Goal: Information Seeking & Learning: Learn about a topic

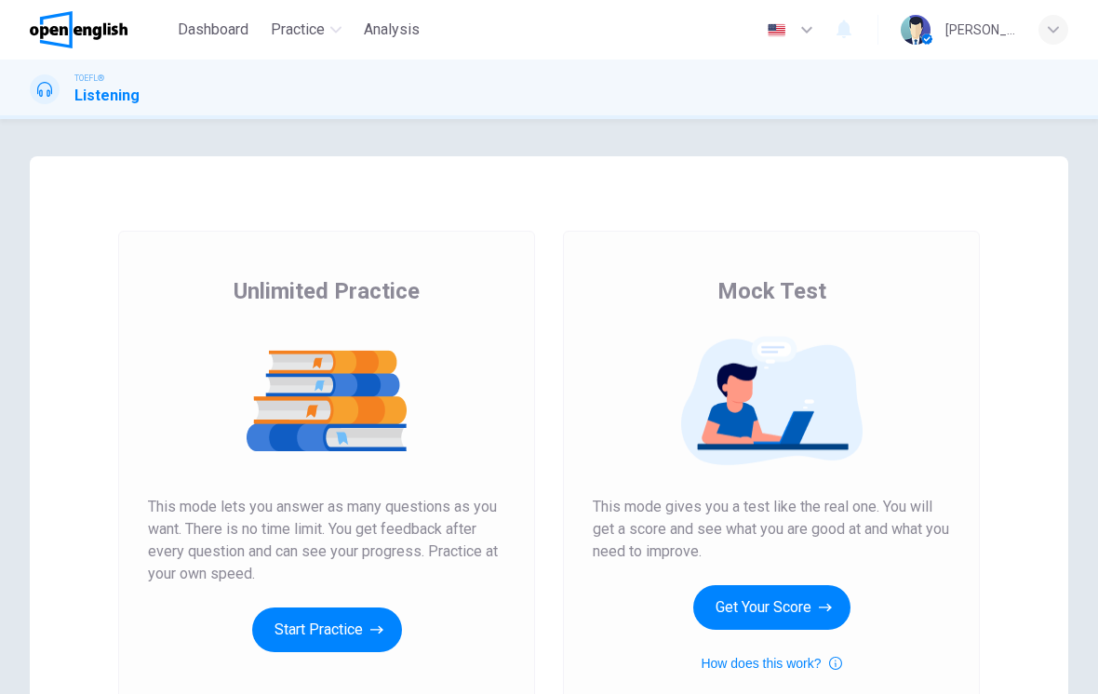
click at [784, 619] on button "Get Your Score" at bounding box center [771, 607] width 157 height 45
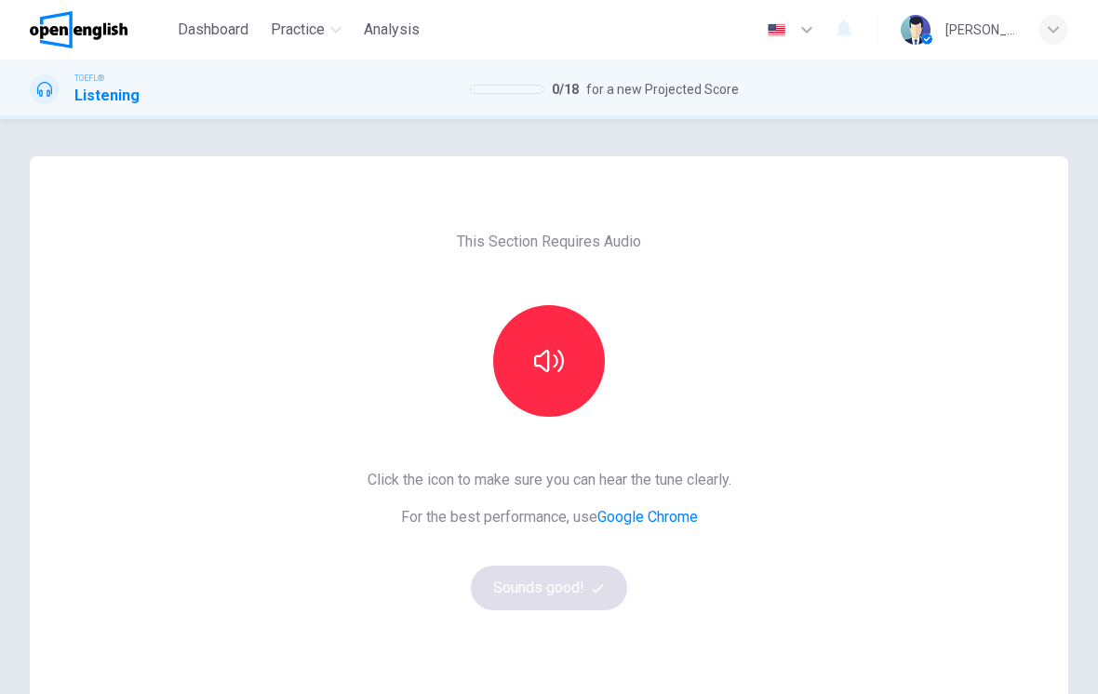
click at [526, 359] on button "button" at bounding box center [549, 361] width 112 height 112
click at [587, 590] on button "Sounds good!" at bounding box center [549, 588] width 156 height 45
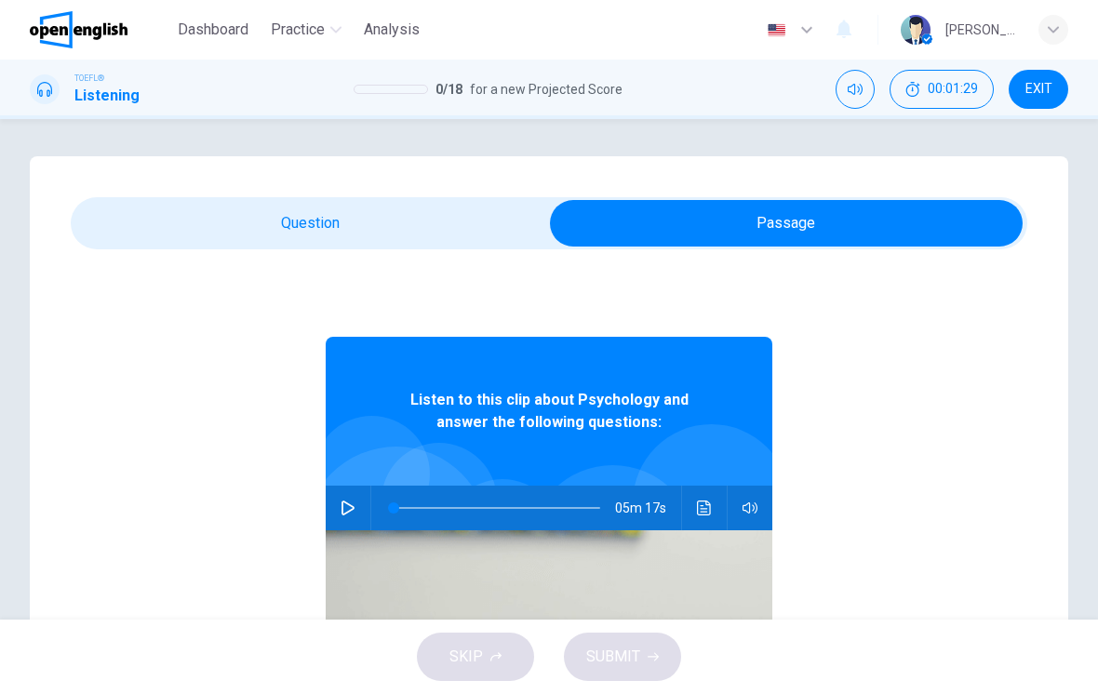
scroll to position [59, 0]
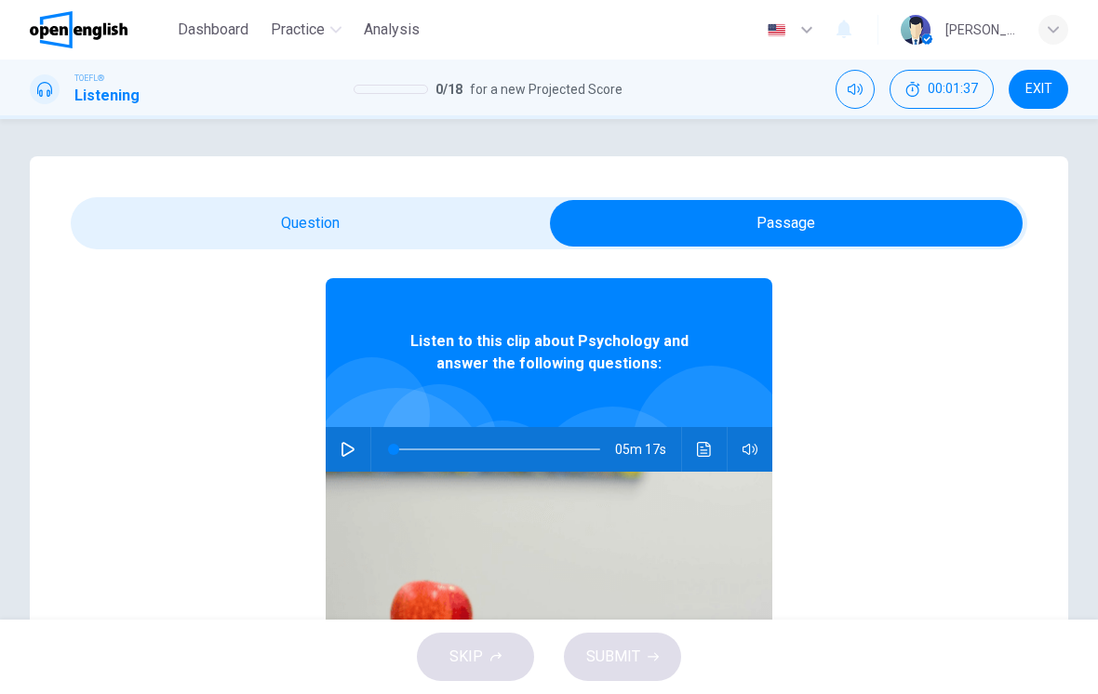
click at [343, 442] on icon "button" at bounding box center [347, 449] width 15 height 15
click at [848, 384] on div "Listen to this clip about Psychology and answer the following questions: 01m 51s" at bounding box center [549, 550] width 956 height 718
type input "*"
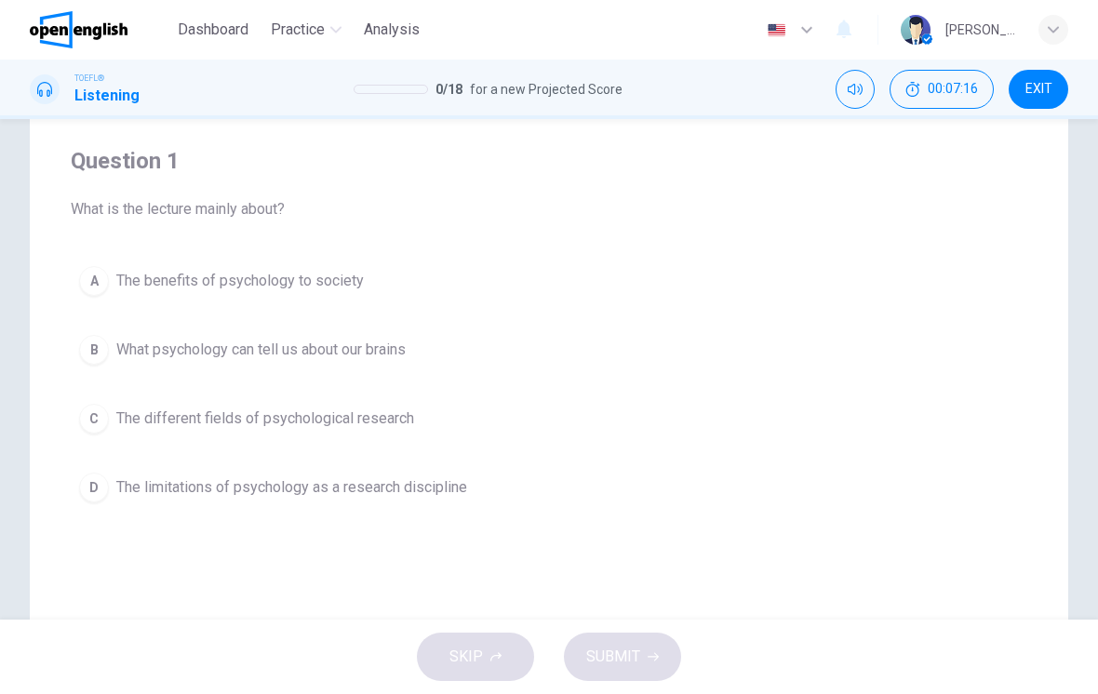
scroll to position [148, 0]
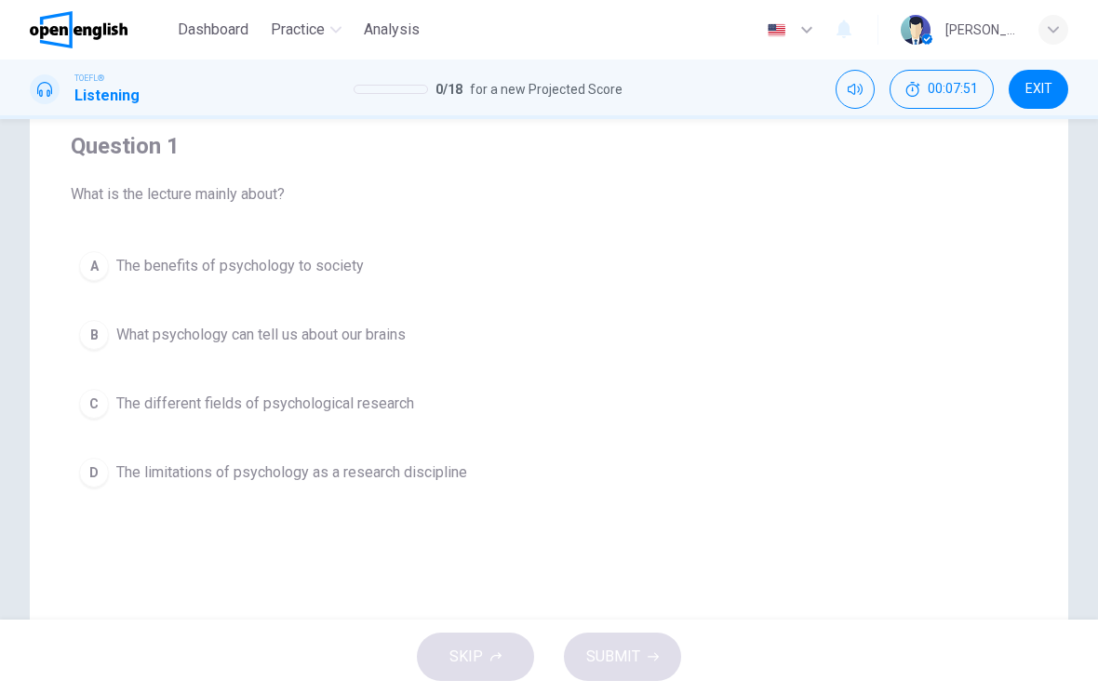
click at [916, 286] on button "A The benefits of psychology to society" at bounding box center [549, 266] width 956 height 47
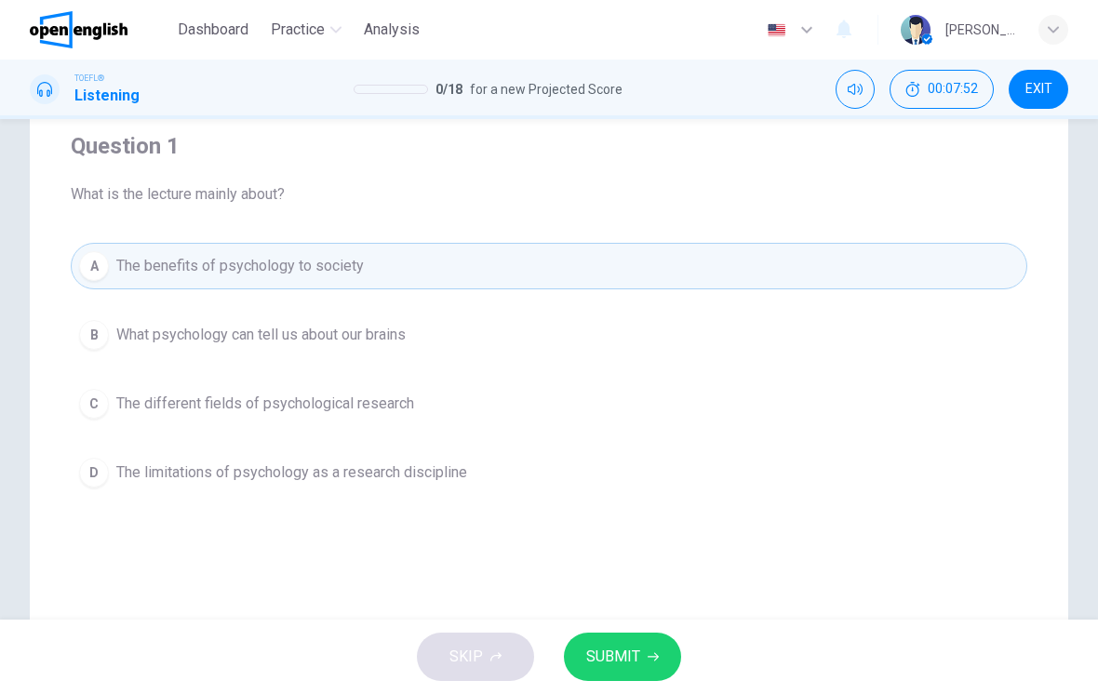
click at [657, 650] on button "SUBMIT" at bounding box center [622, 656] width 117 height 48
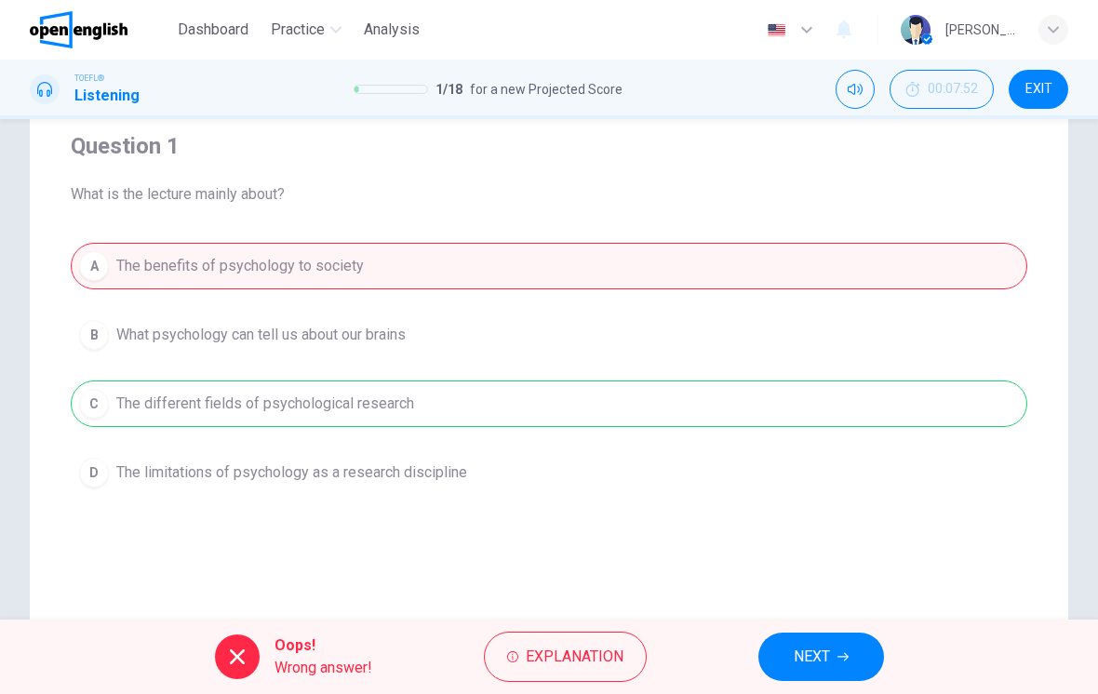
click at [861, 638] on button "NEXT" at bounding box center [821, 656] width 126 height 48
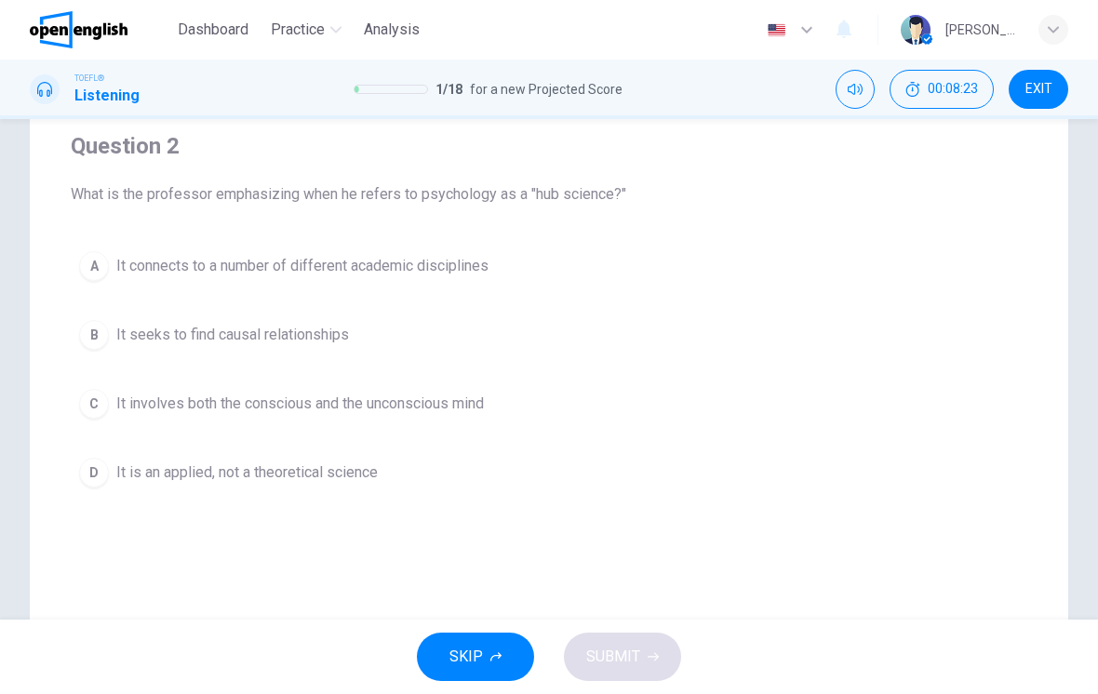
click at [932, 262] on button "A It connects to a number of different academic disciplines" at bounding box center [549, 266] width 956 height 47
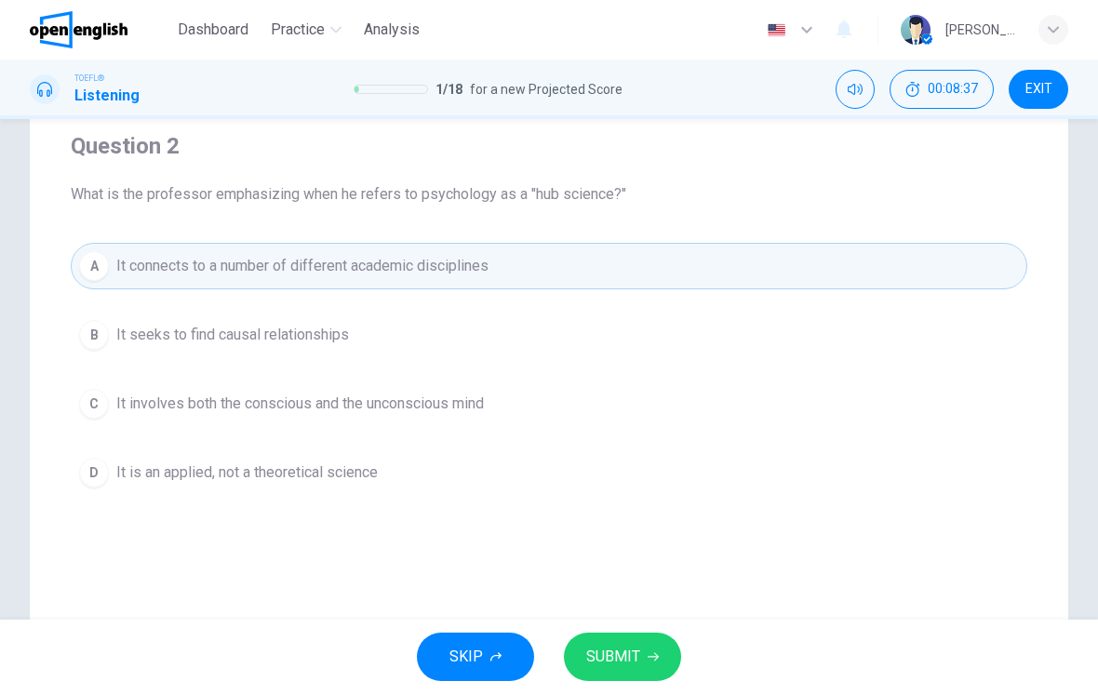
click at [639, 661] on button "SUBMIT" at bounding box center [622, 656] width 117 height 48
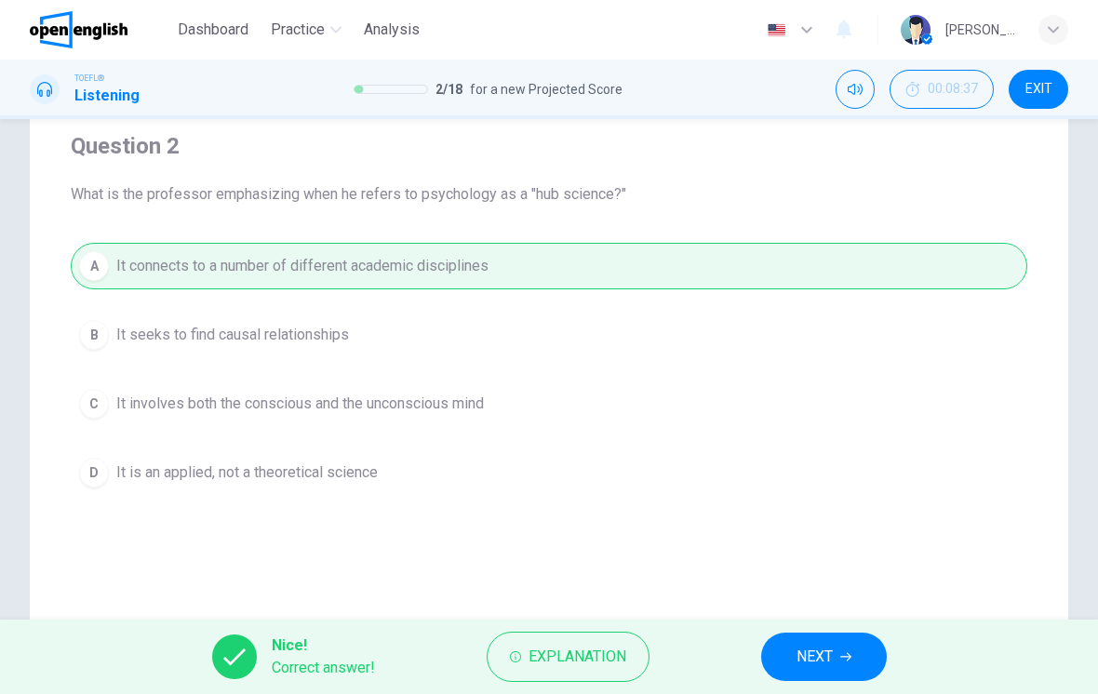
click at [801, 653] on span "NEXT" at bounding box center [814, 657] width 36 height 26
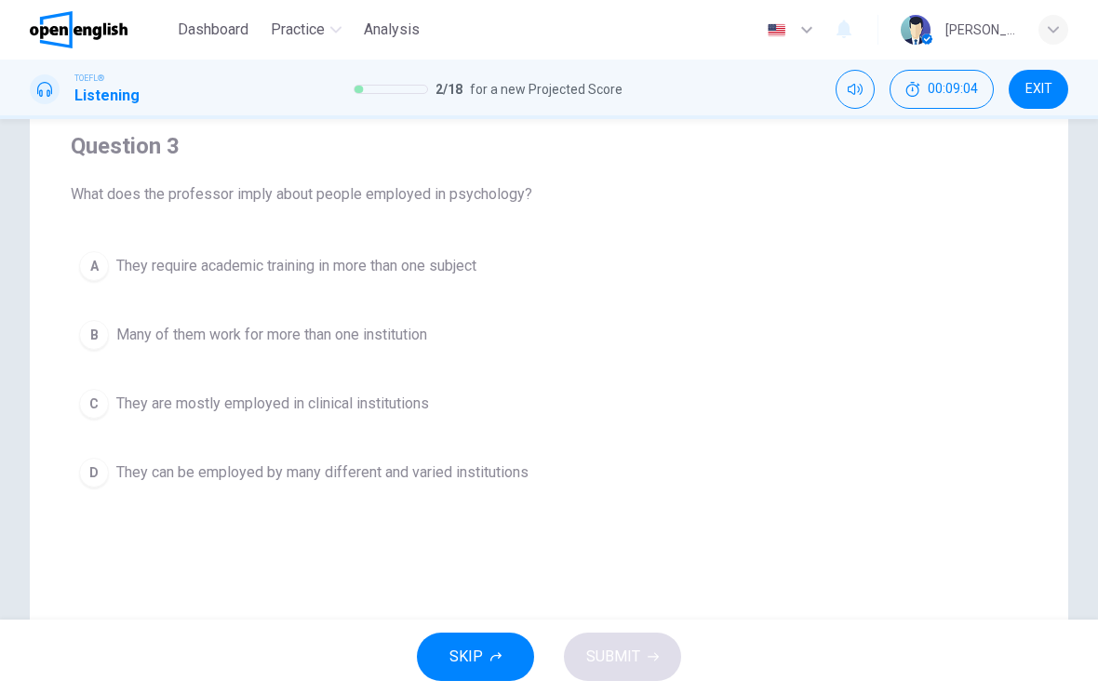
click at [947, 317] on button "B Many of them work for more than one institution" at bounding box center [549, 335] width 956 height 47
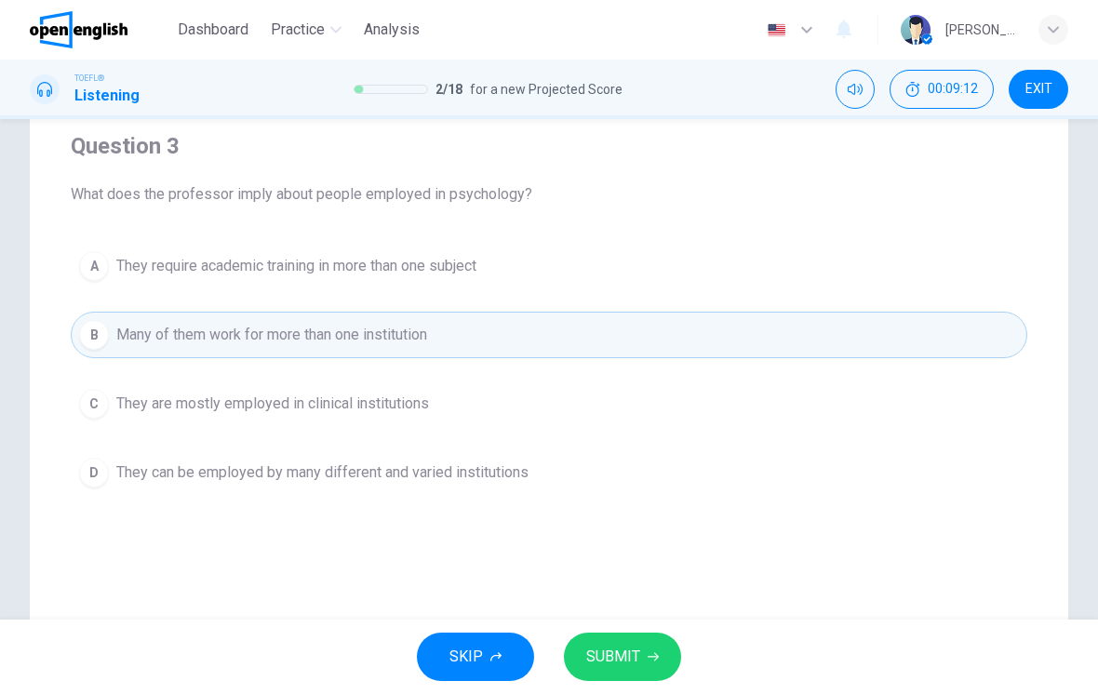
click at [821, 483] on button "D They can be employed by many different and varied institutions" at bounding box center [549, 472] width 956 height 47
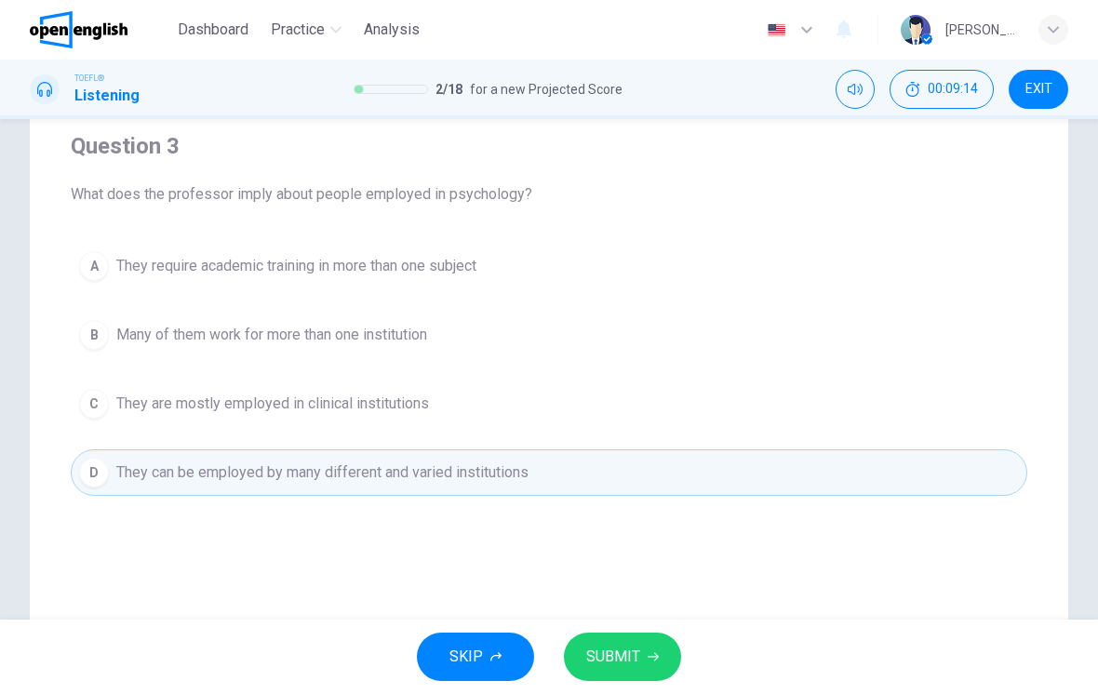
click at [629, 655] on span "SUBMIT" at bounding box center [613, 657] width 54 height 26
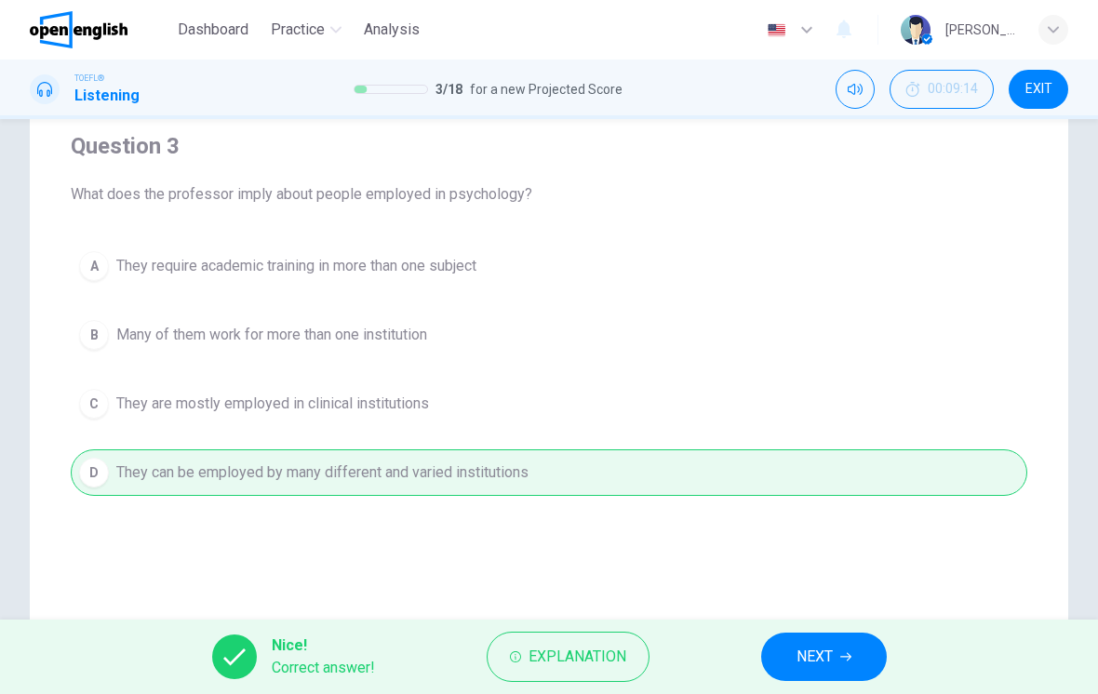
click at [842, 647] on button "NEXT" at bounding box center [824, 656] width 126 height 48
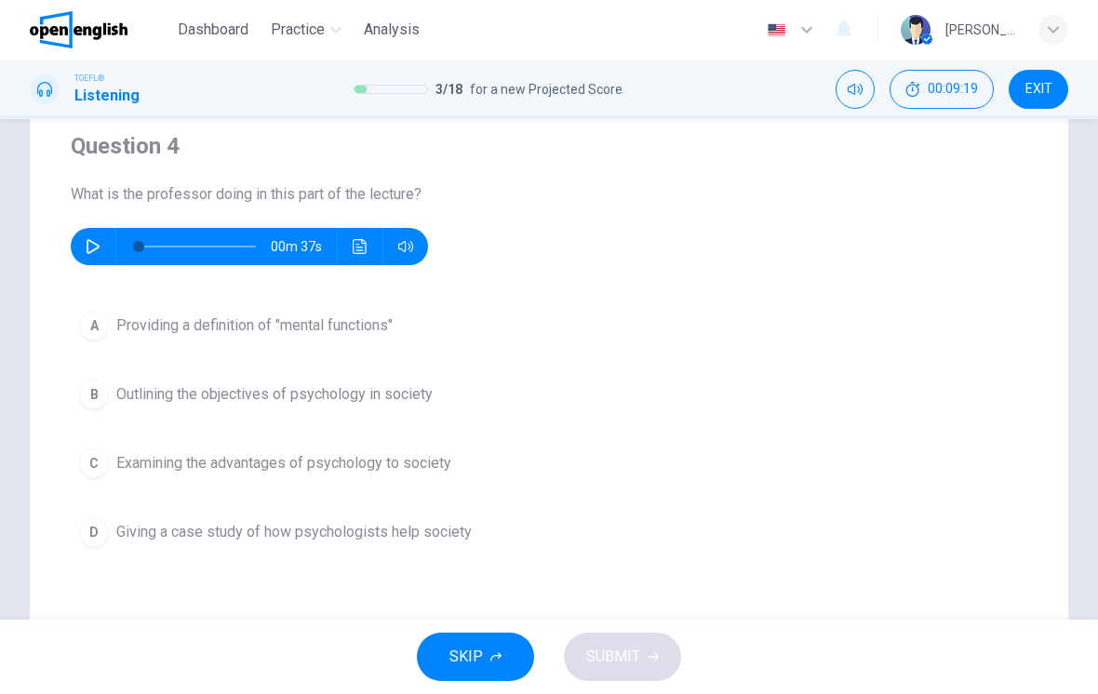
click at [96, 248] on icon "button" at bounding box center [93, 246] width 13 height 15
type input "*"
click at [629, 396] on button "B Outlining the objectives of psychology in society" at bounding box center [549, 394] width 956 height 47
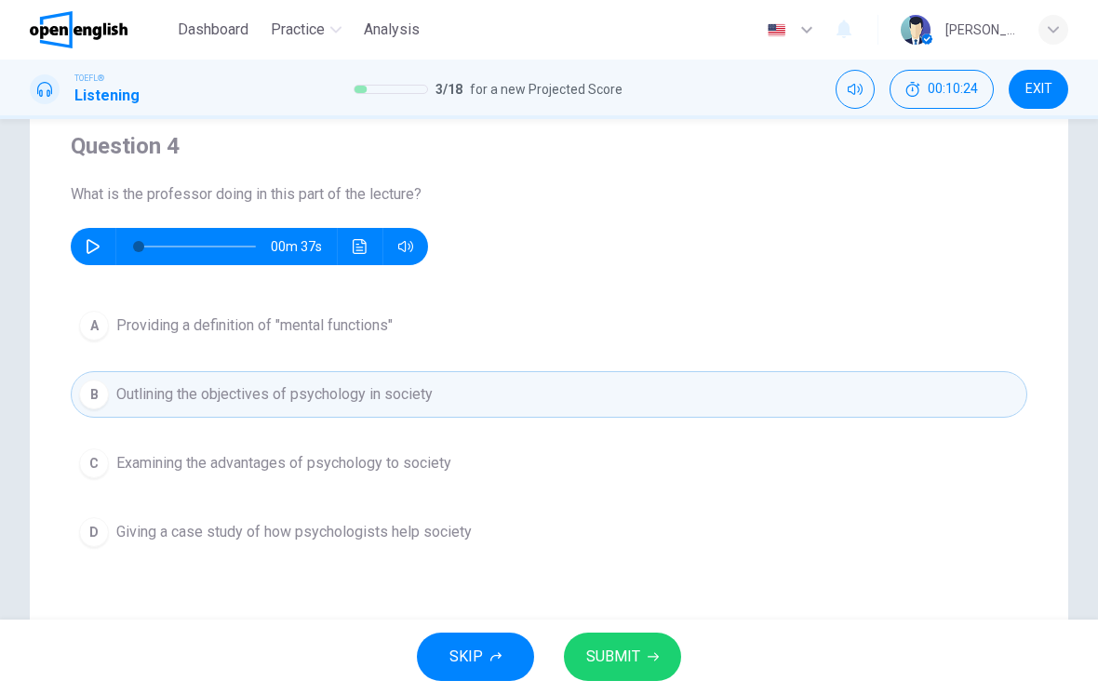
click at [674, 529] on button "D Giving a case study of how psychologists help society" at bounding box center [549, 532] width 956 height 47
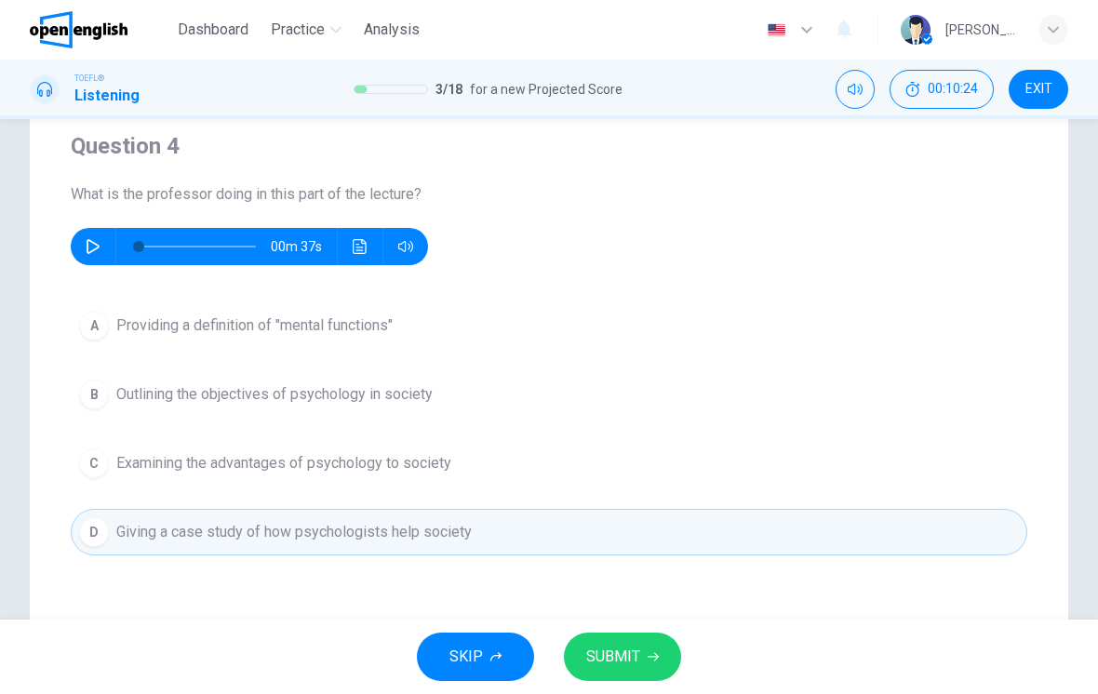
click at [618, 627] on div "SKIP SUBMIT" at bounding box center [549, 656] width 1098 height 74
click at [680, 467] on button "C Examining the advantages of psychology to society" at bounding box center [549, 463] width 956 height 47
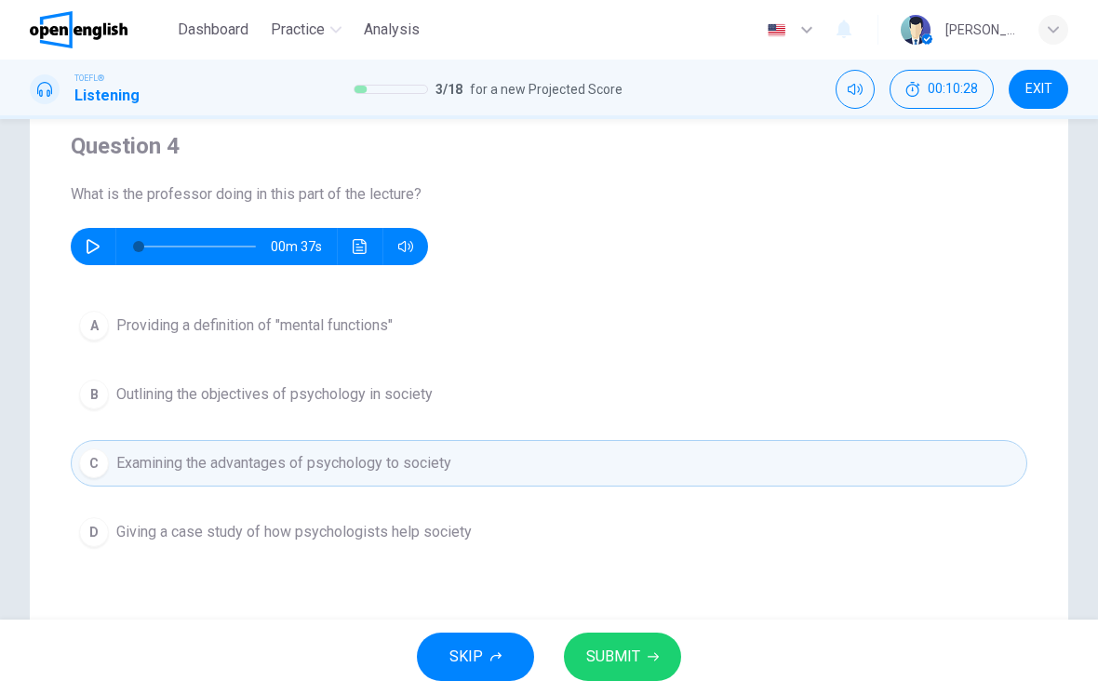
click at [610, 642] on button "SUBMIT" at bounding box center [622, 656] width 117 height 48
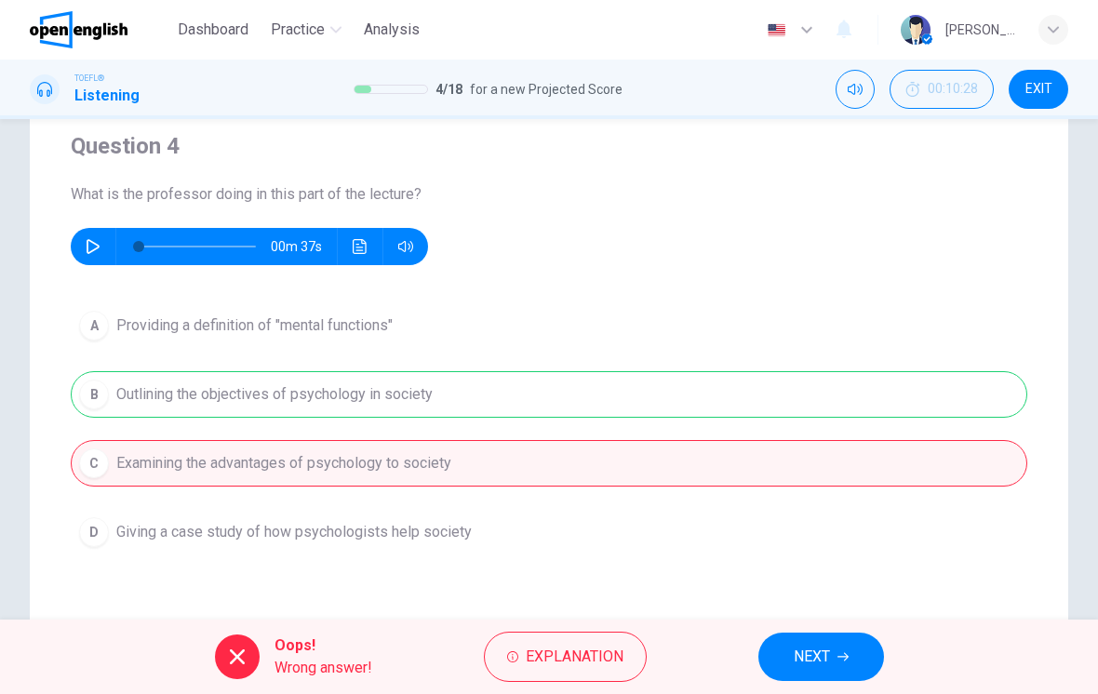
click at [828, 658] on span "NEXT" at bounding box center [811, 657] width 36 height 26
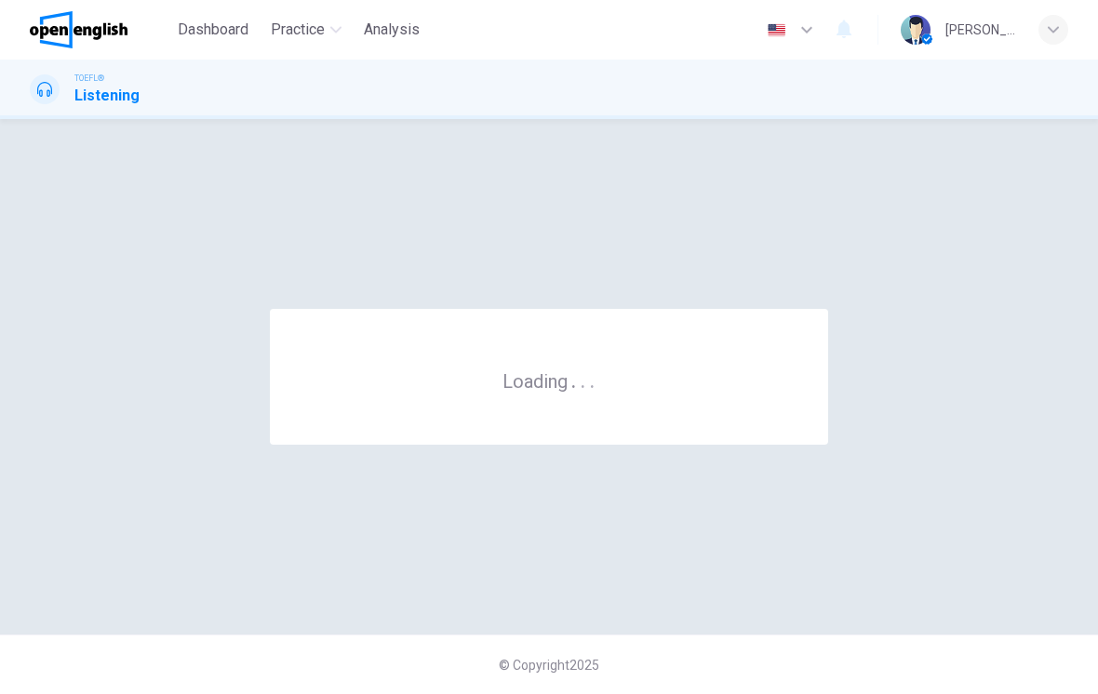
scroll to position [0, 0]
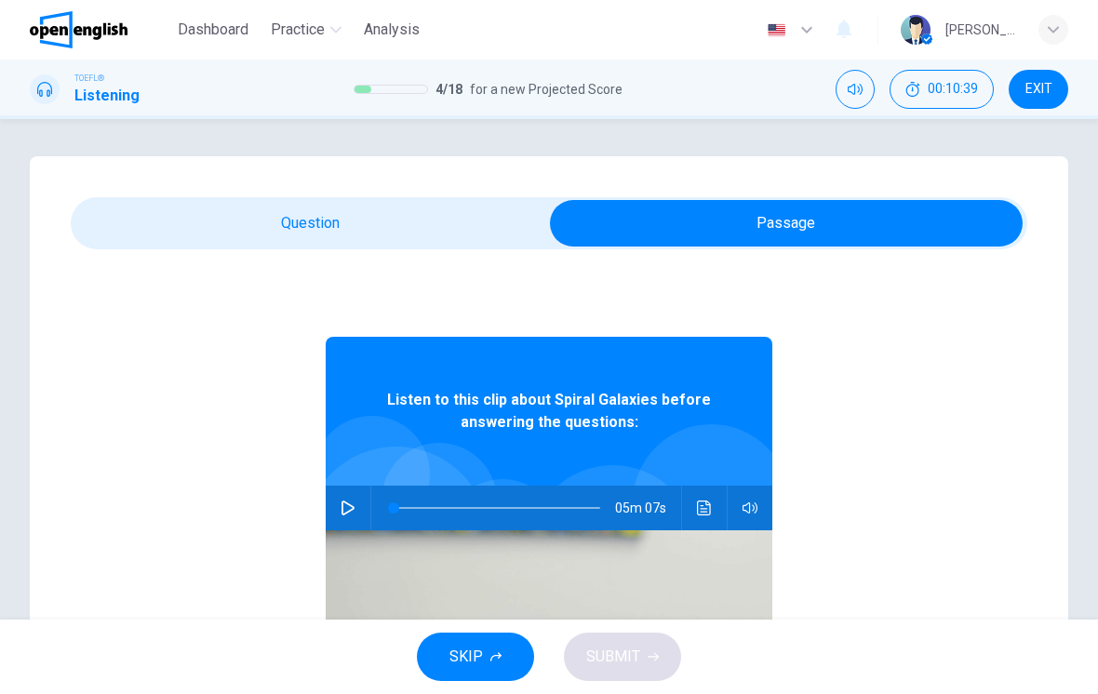
click at [343, 508] on icon "button" at bounding box center [347, 507] width 15 height 15
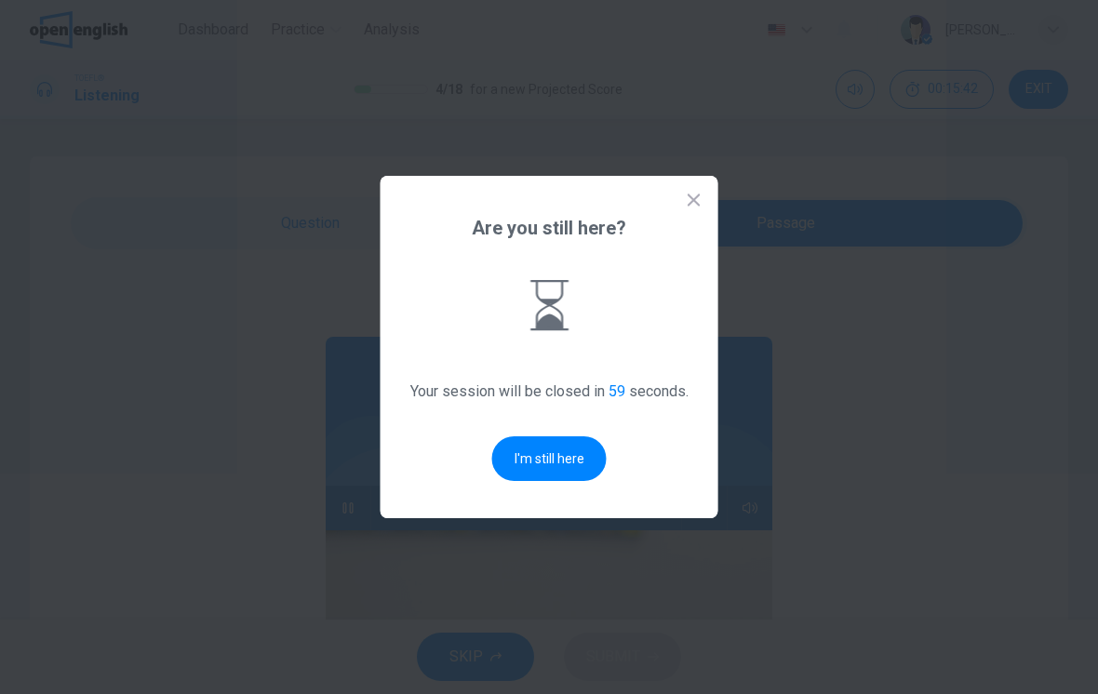
click at [561, 451] on button "I'm still here" at bounding box center [549, 458] width 114 height 45
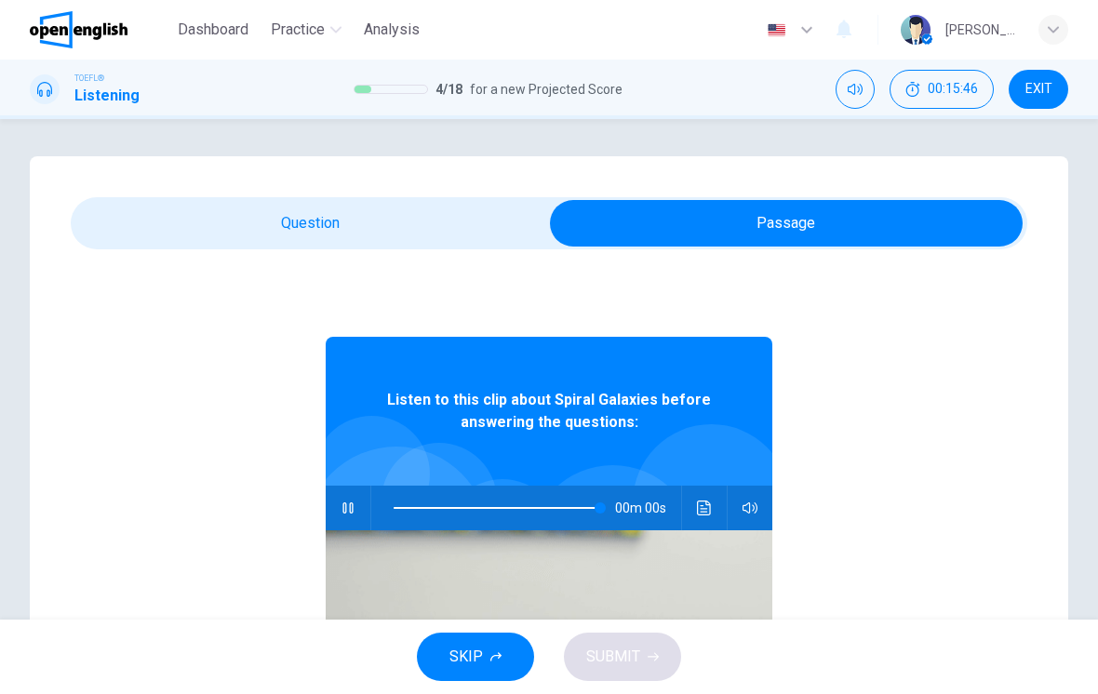
type input "*"
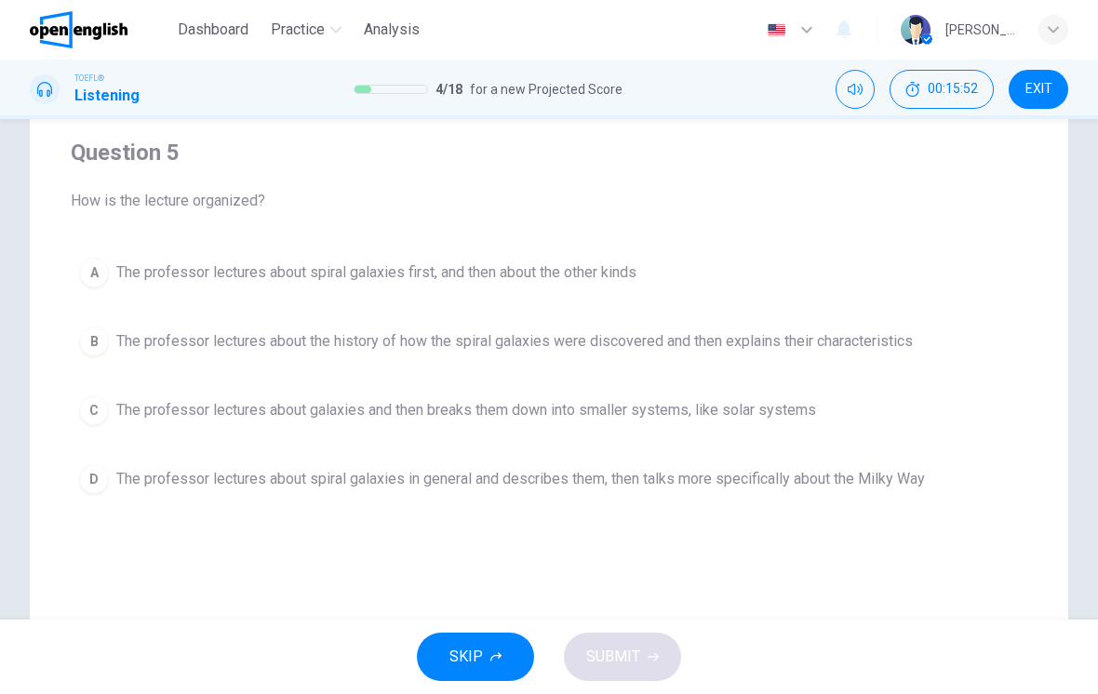
scroll to position [159, 0]
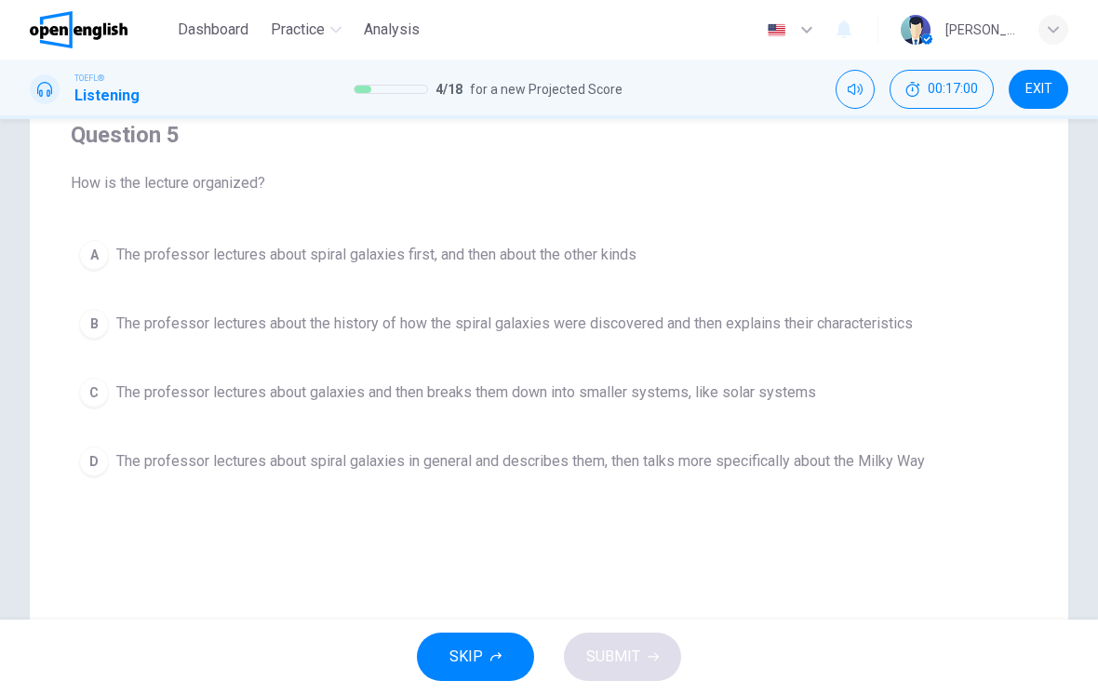
click at [950, 388] on button "C The professor lectures about galaxies and then breaks them down into smaller …" at bounding box center [549, 392] width 956 height 47
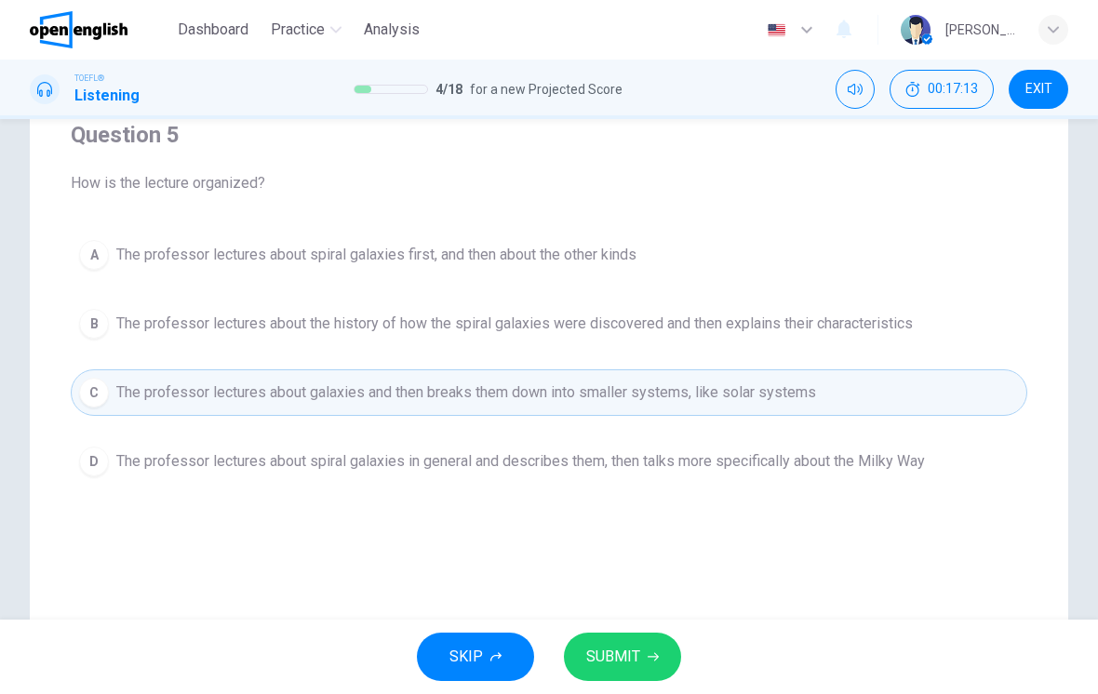
click at [617, 648] on span "SUBMIT" at bounding box center [613, 657] width 54 height 26
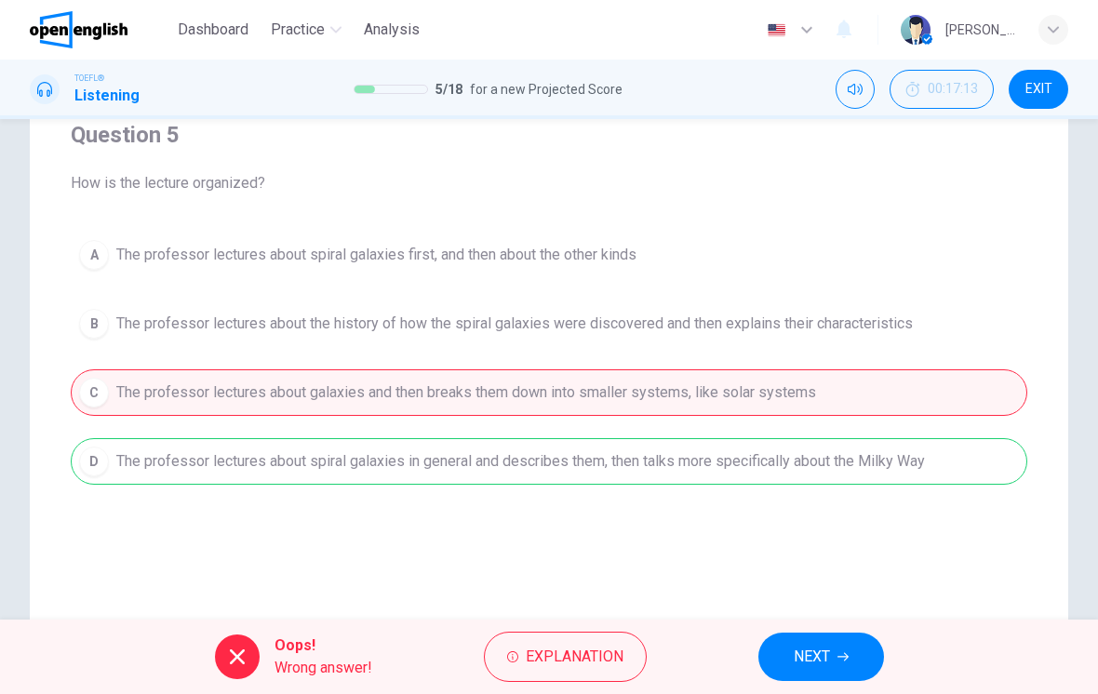
click at [821, 656] on span "NEXT" at bounding box center [811, 657] width 36 height 26
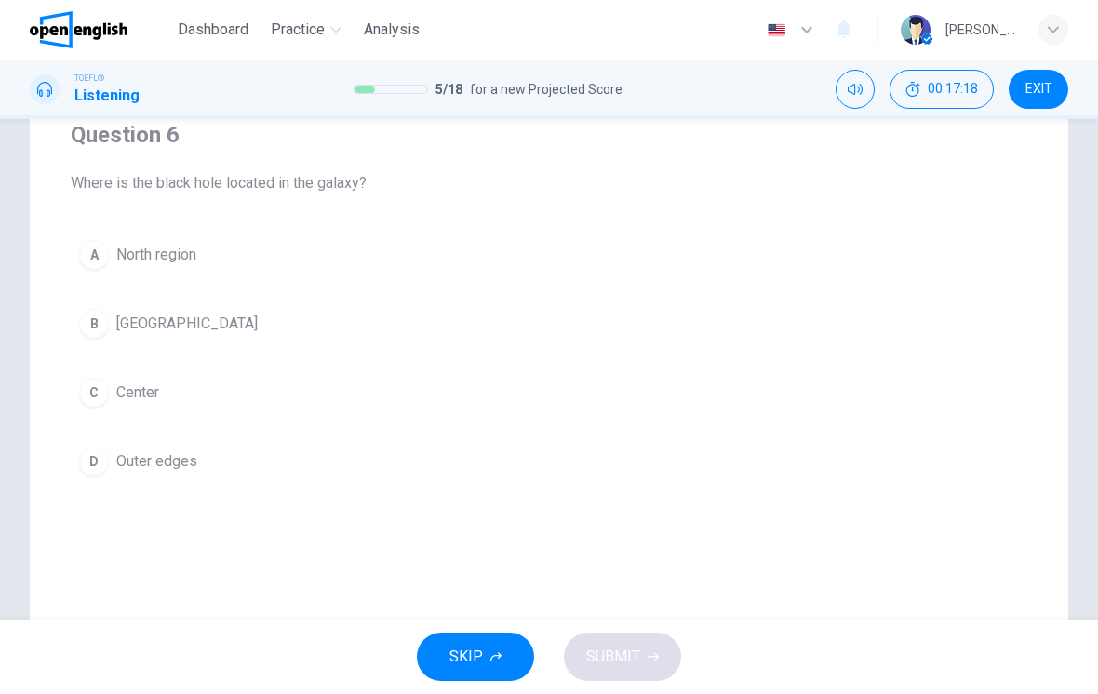
click at [898, 376] on button "C Center" at bounding box center [549, 392] width 956 height 47
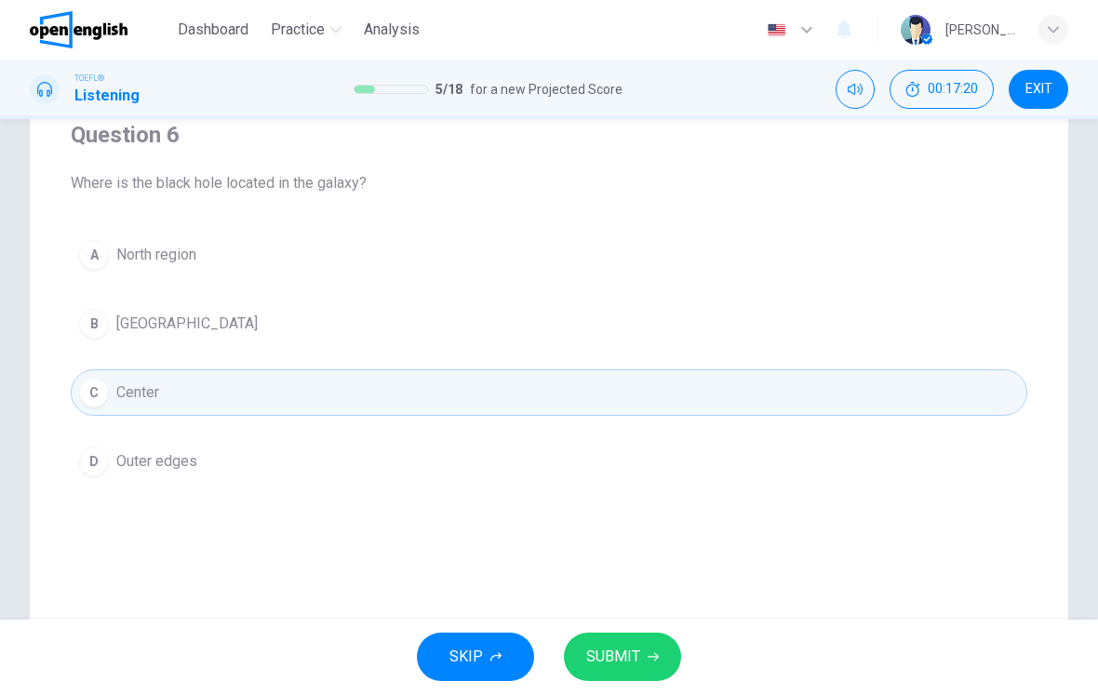
click at [655, 680] on button "SUBMIT" at bounding box center [622, 656] width 117 height 48
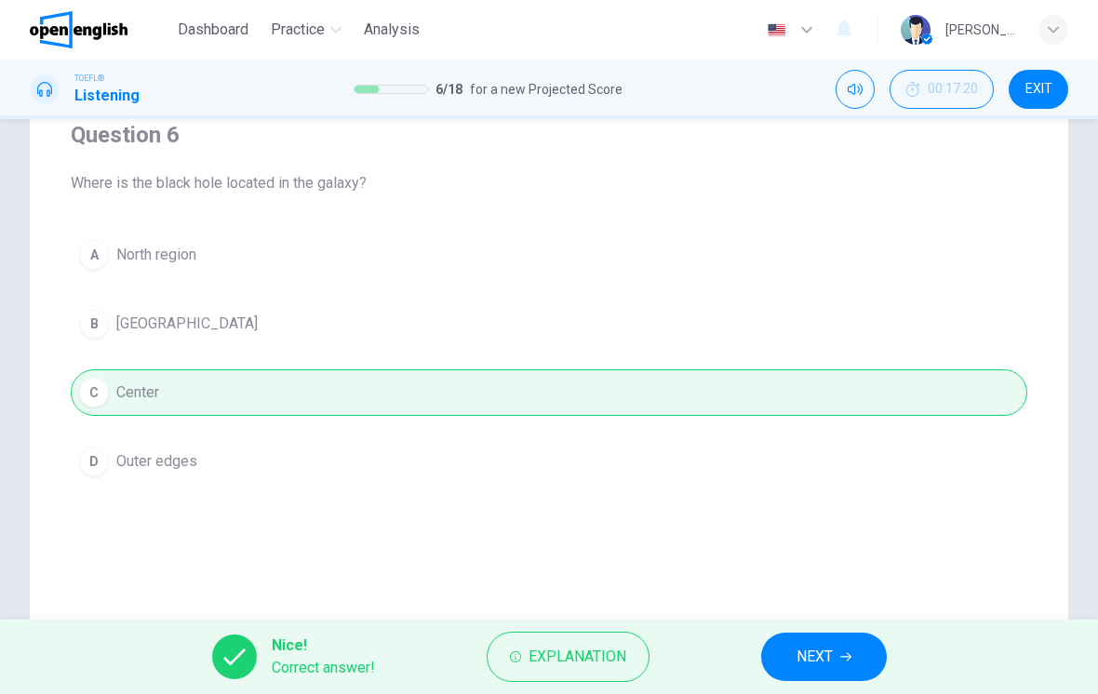
click at [837, 651] on button "NEXT" at bounding box center [824, 656] width 126 height 48
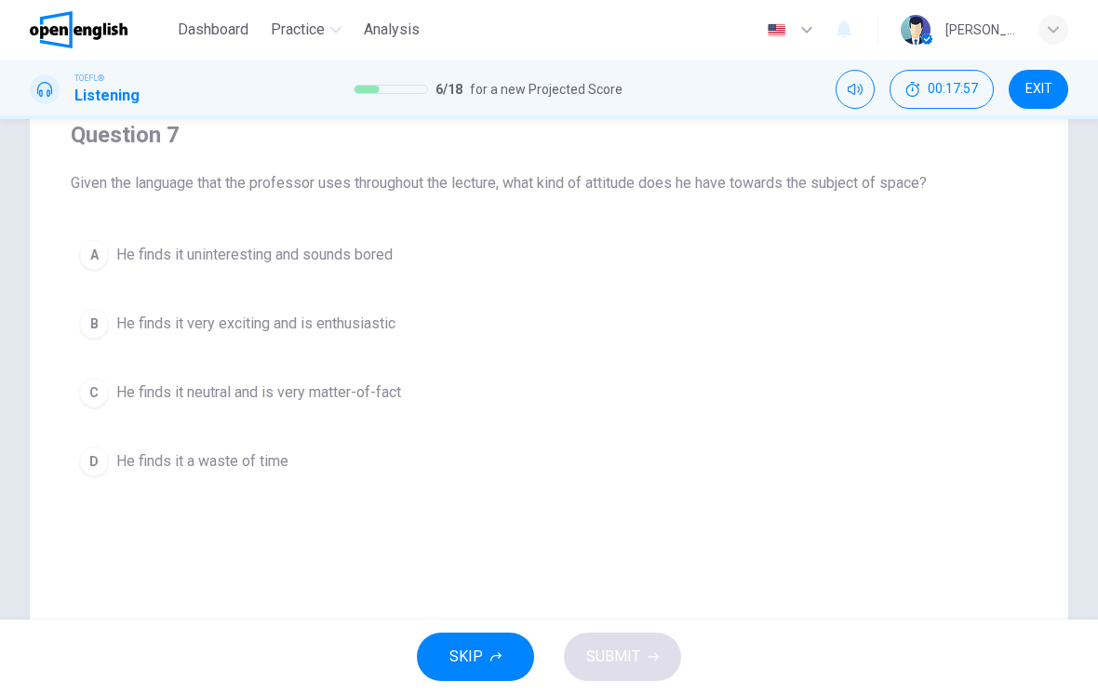
click at [930, 334] on button "B He finds it very exciting and is enthusiastic" at bounding box center [549, 323] width 956 height 47
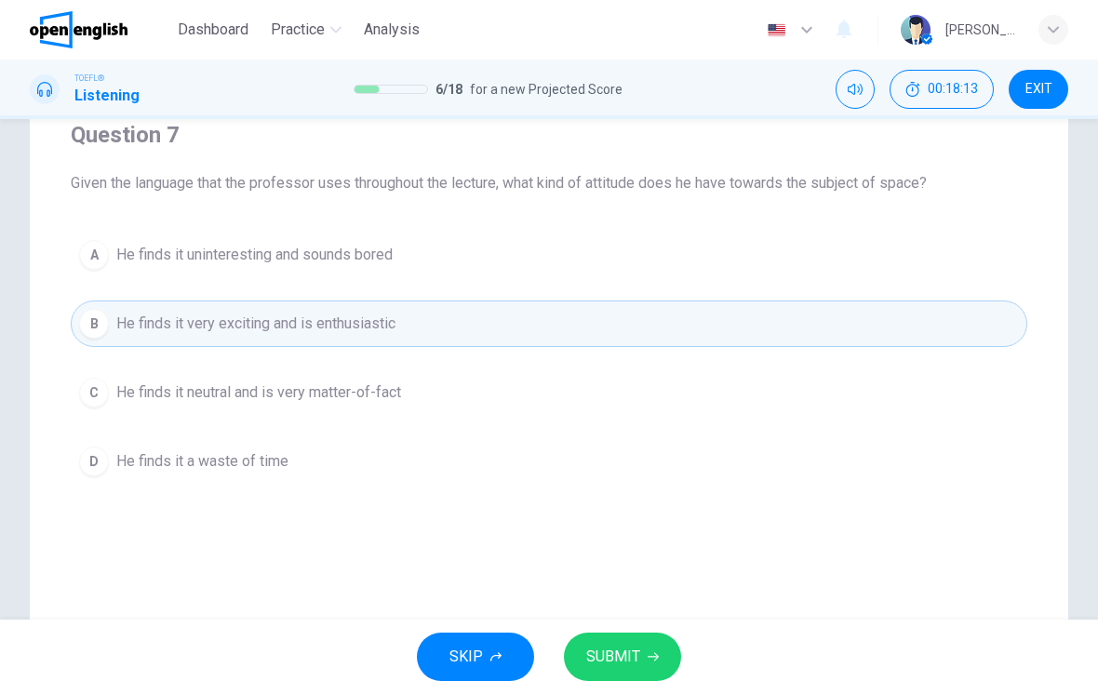
click at [664, 656] on button "SUBMIT" at bounding box center [622, 656] width 117 height 48
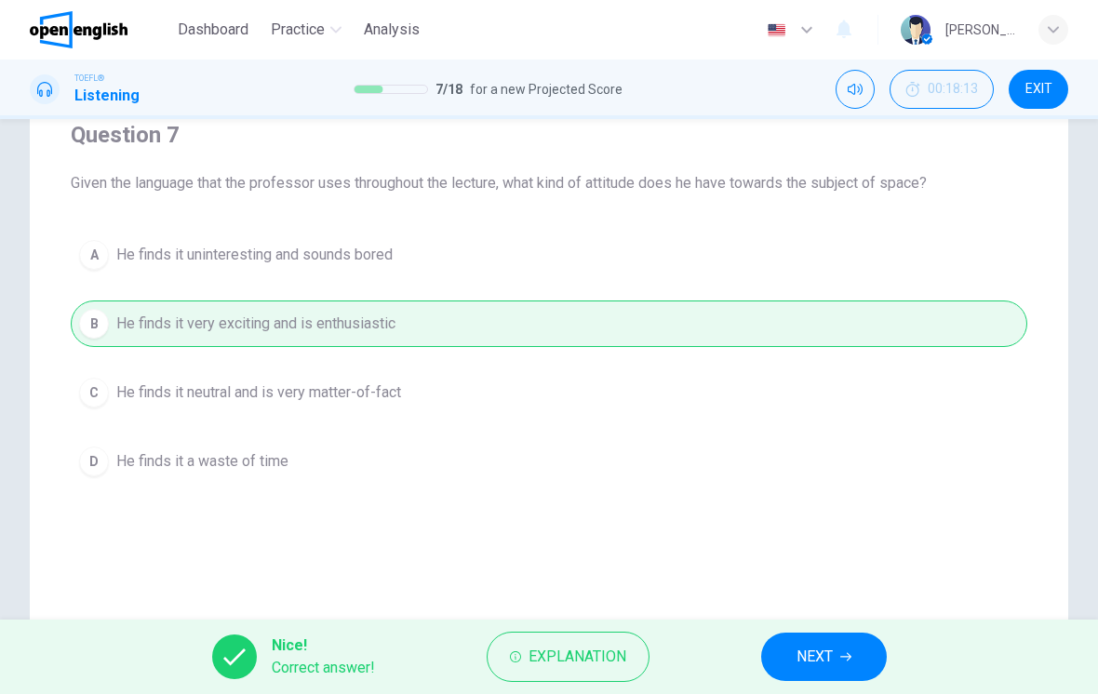
click at [842, 650] on button "NEXT" at bounding box center [824, 656] width 126 height 48
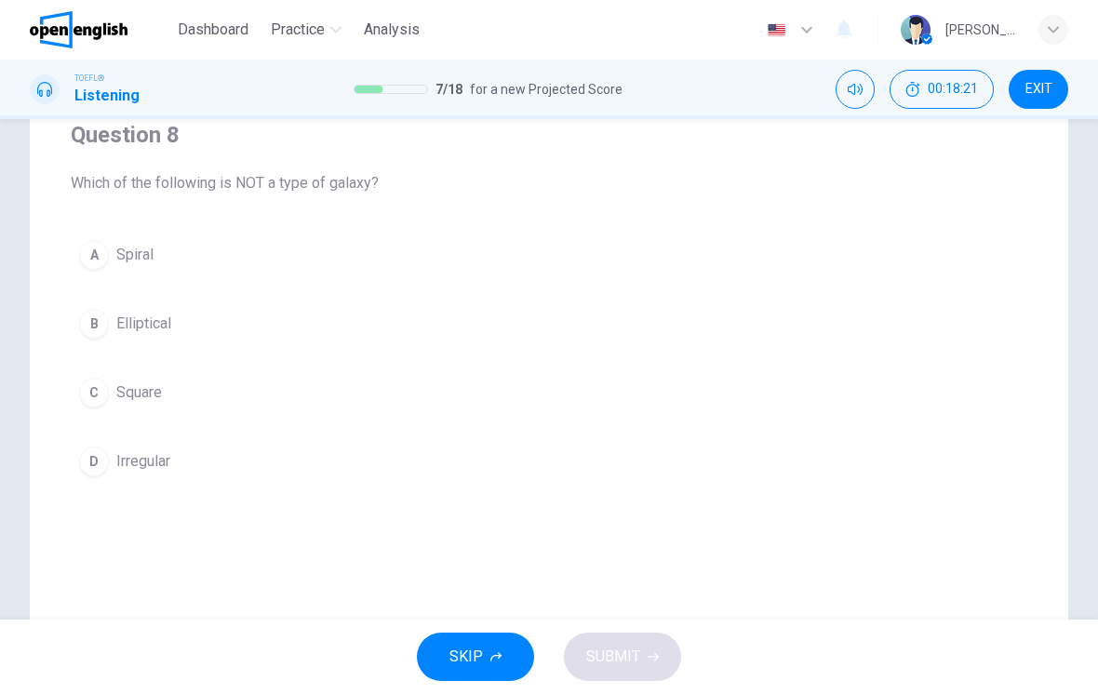
click at [632, 407] on button "C Square" at bounding box center [549, 392] width 956 height 47
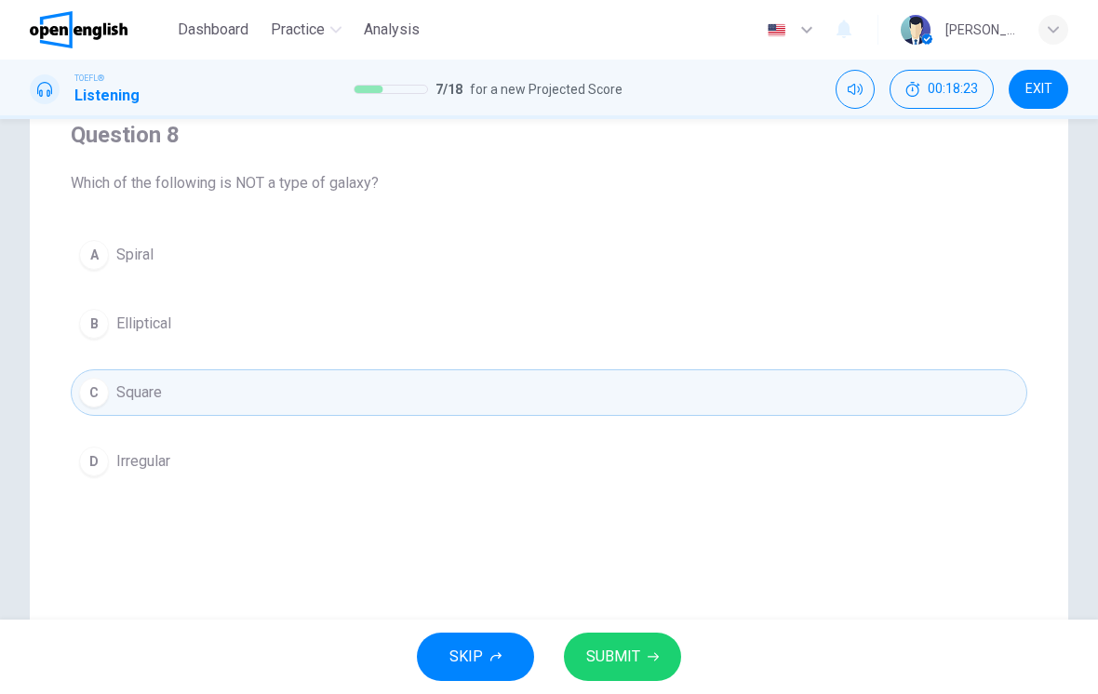
click at [614, 648] on span "SUBMIT" at bounding box center [613, 657] width 54 height 26
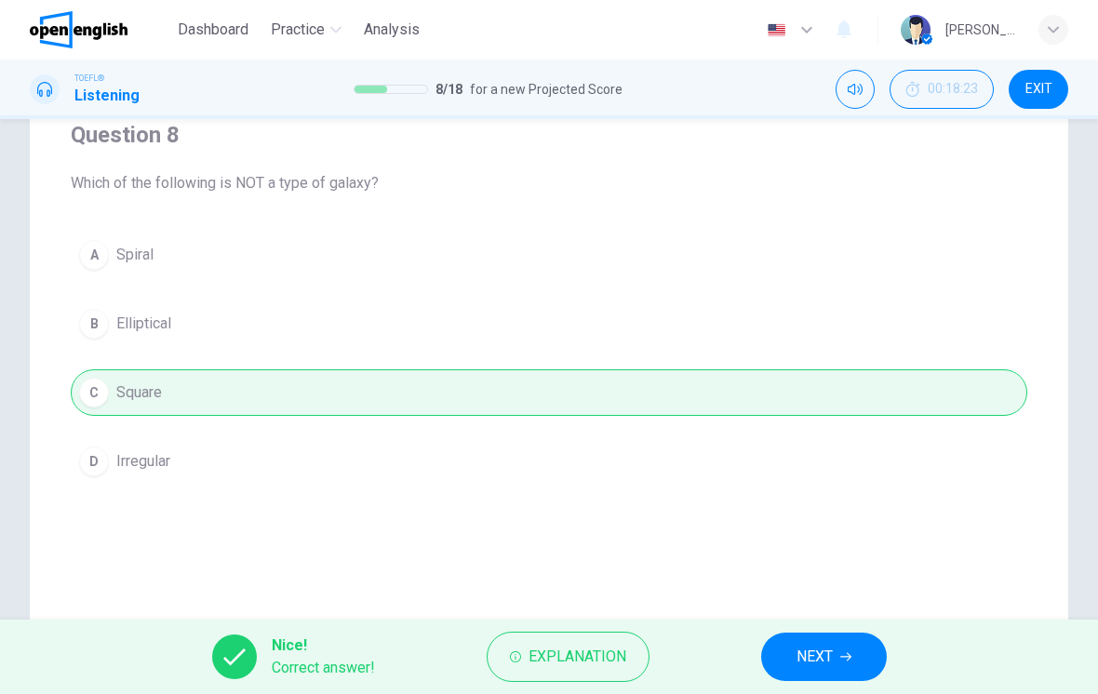
click at [803, 647] on span "NEXT" at bounding box center [814, 657] width 36 height 26
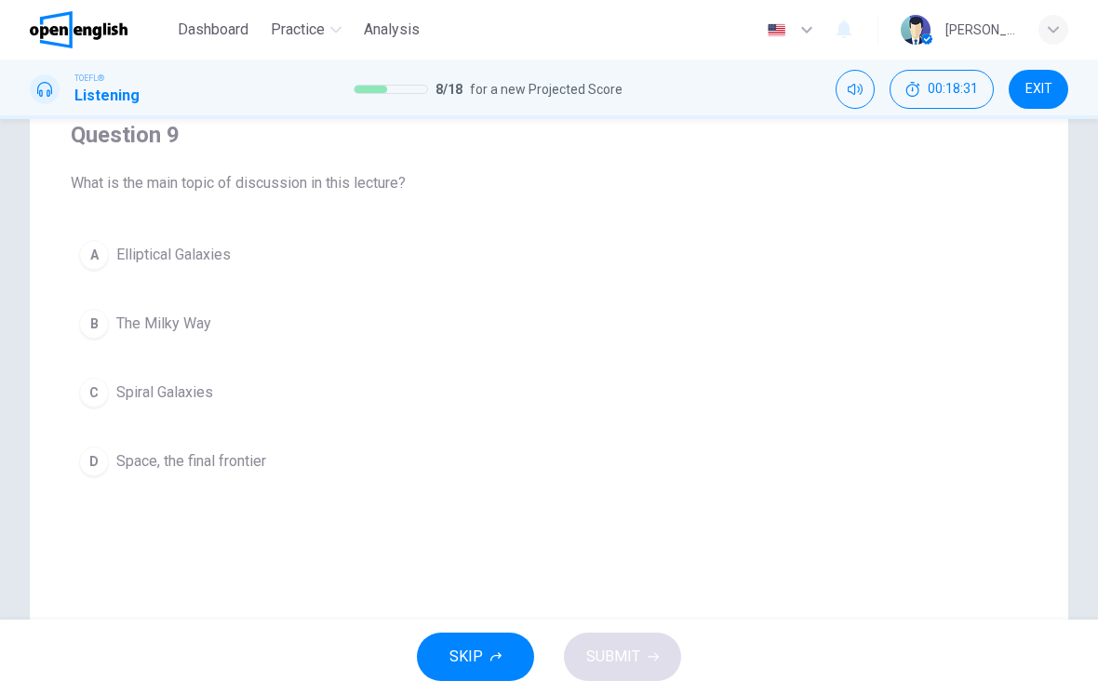
click at [674, 393] on button "C Spiral Galaxies" at bounding box center [549, 392] width 956 height 47
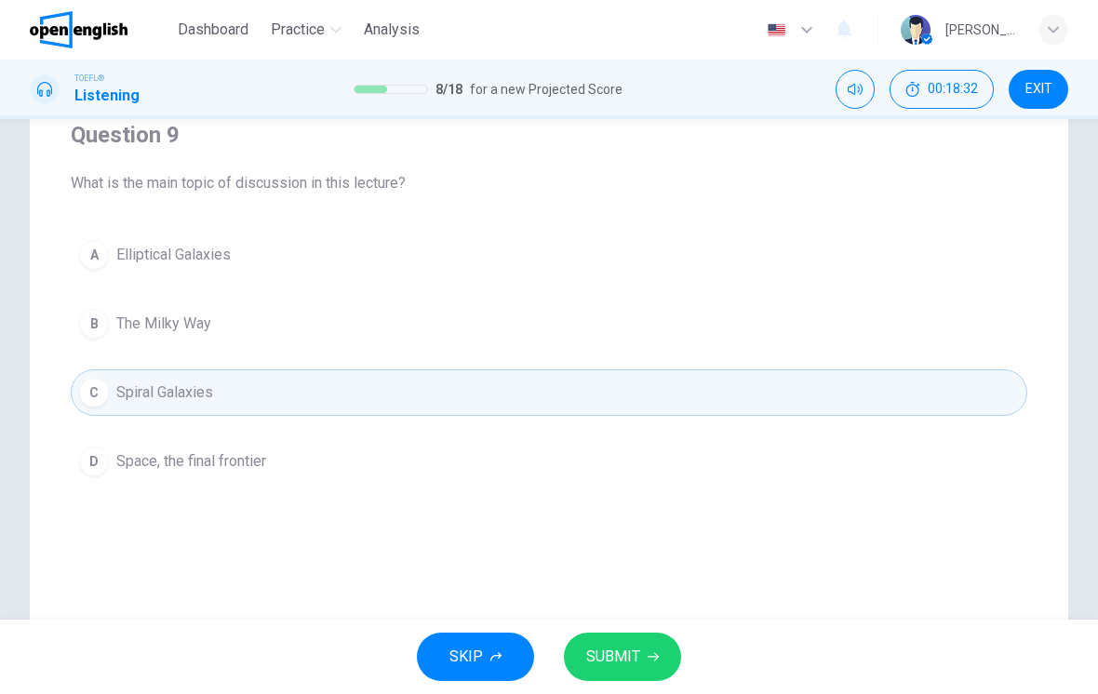
click at [647, 658] on icon "button" at bounding box center [652, 656] width 11 height 11
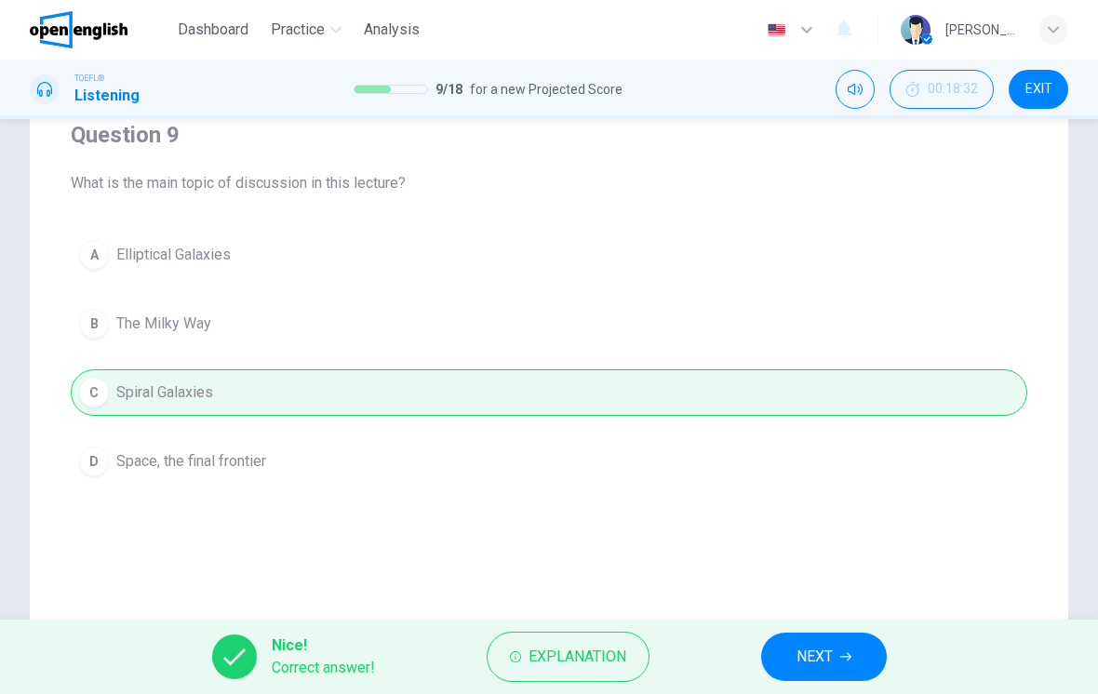
click at [788, 645] on button "NEXT" at bounding box center [824, 656] width 126 height 48
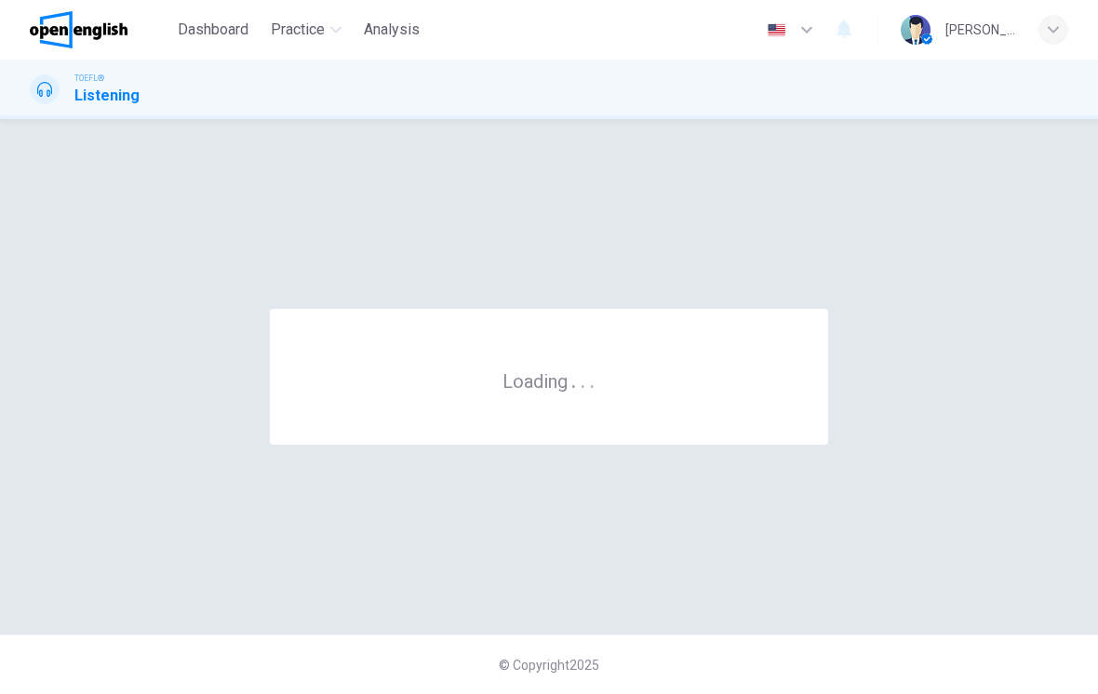
click at [788, 644] on div "© Copyright 2025" at bounding box center [549, 664] width 1098 height 60
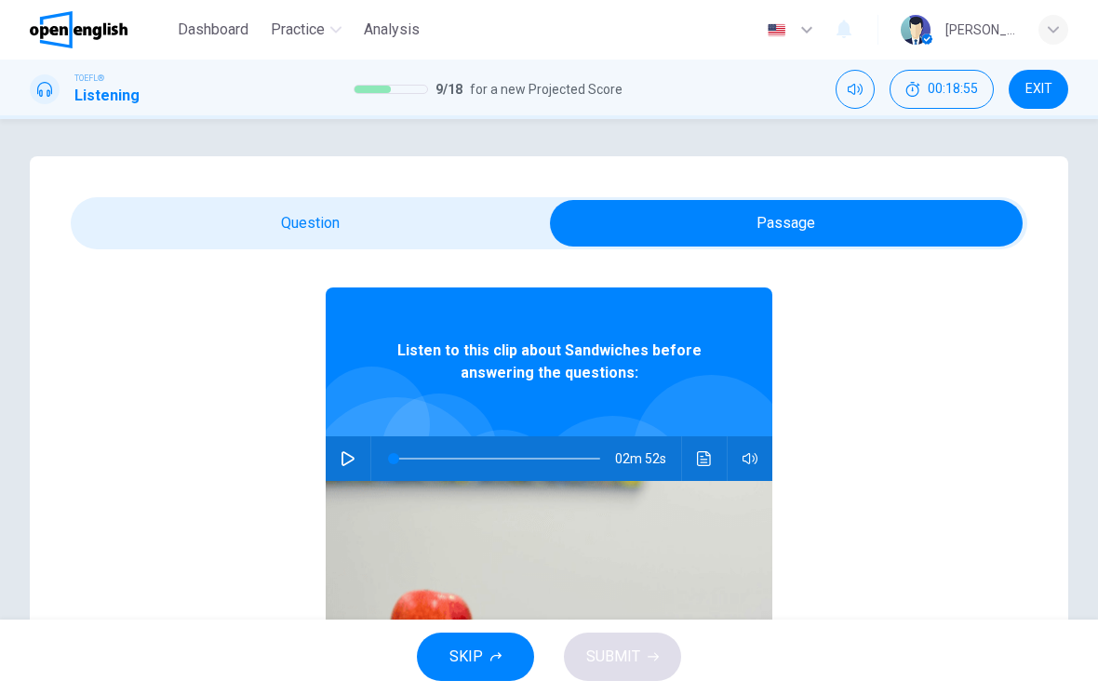
scroll to position [100, 0]
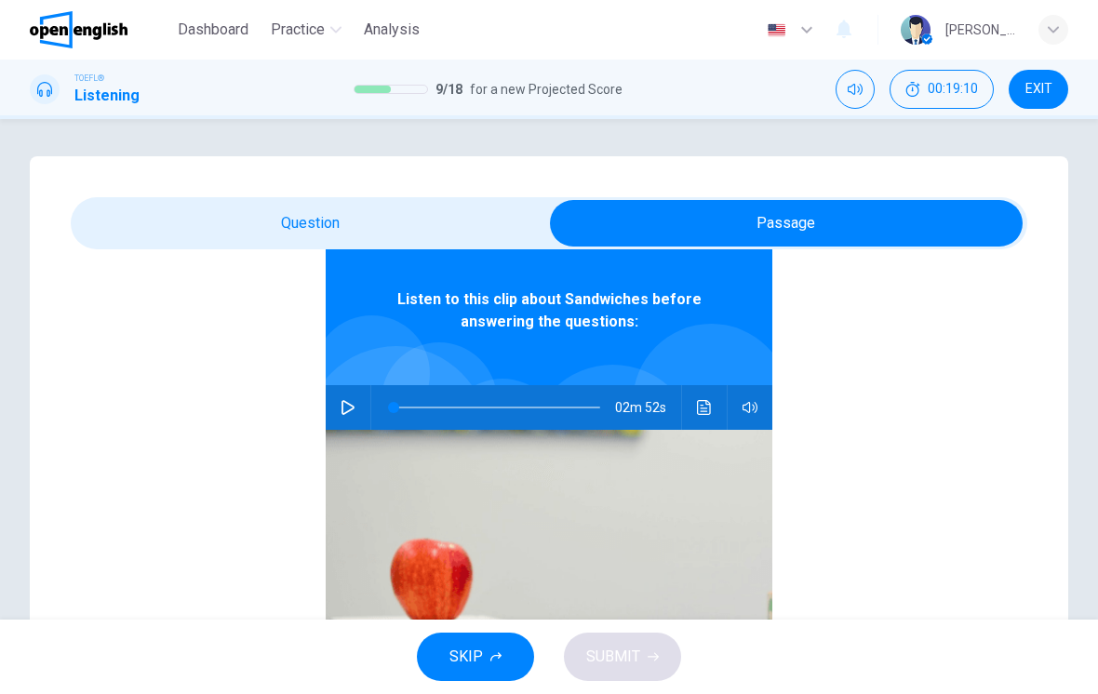
click at [346, 406] on icon "button" at bounding box center [347, 407] width 15 height 15
click at [71, 371] on div "Listen to this clip about Sandwiches before answering the questions: 02m 26s" at bounding box center [549, 508] width 956 height 718
click at [199, 416] on div "Listen to this clip about Sandwiches before answering the questions: 02m 19s" at bounding box center [549, 508] width 956 height 718
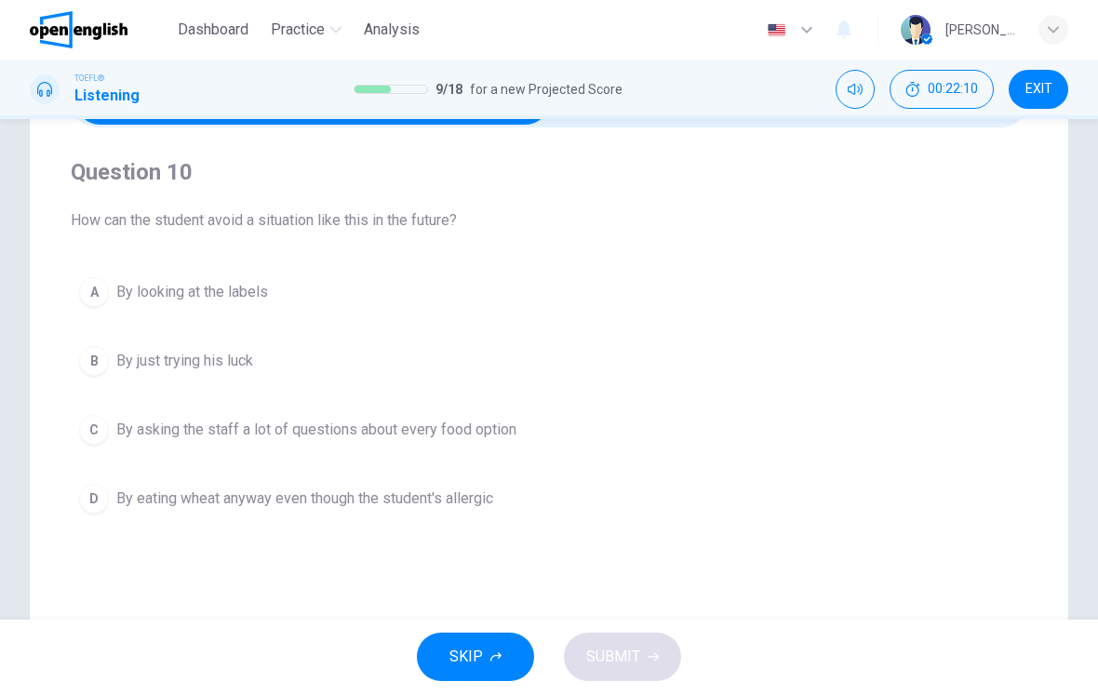
scroll to position [140, 0]
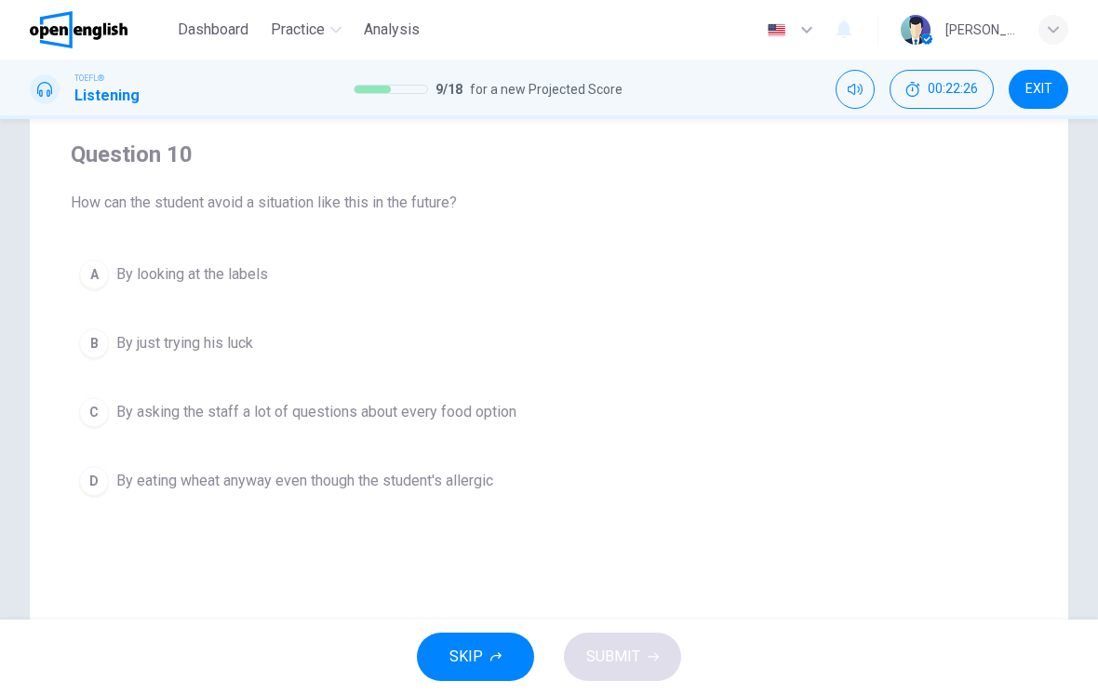
click at [617, 433] on button "C By asking the staff a lot of questions about every food option" at bounding box center [549, 412] width 956 height 47
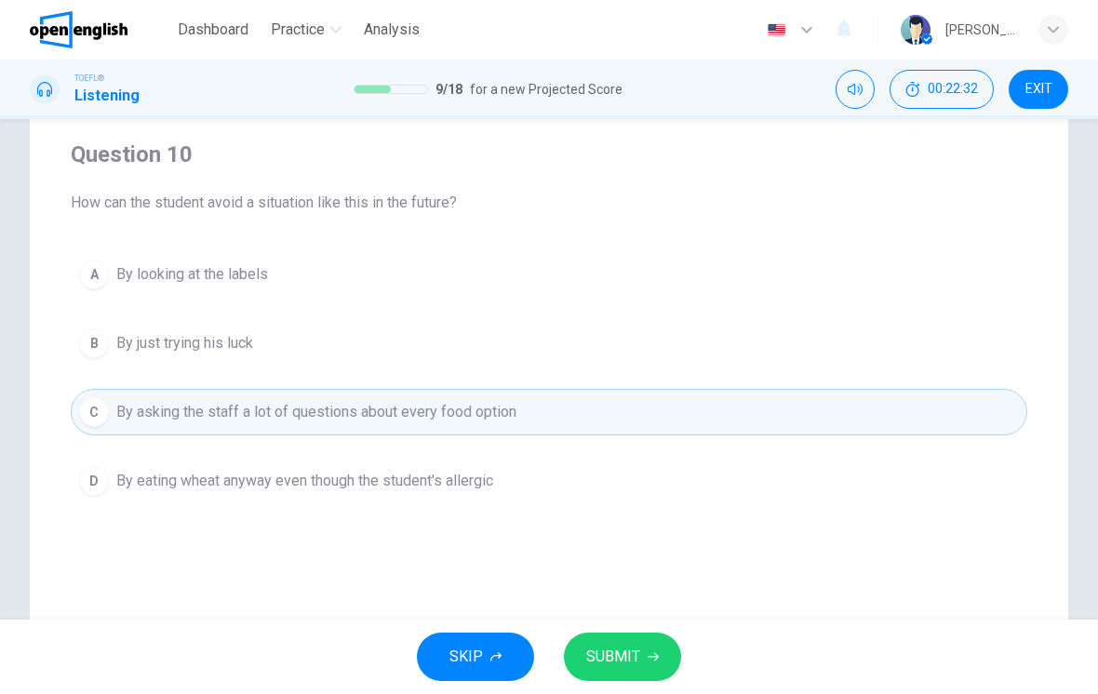
click at [625, 650] on span "SUBMIT" at bounding box center [613, 657] width 54 height 26
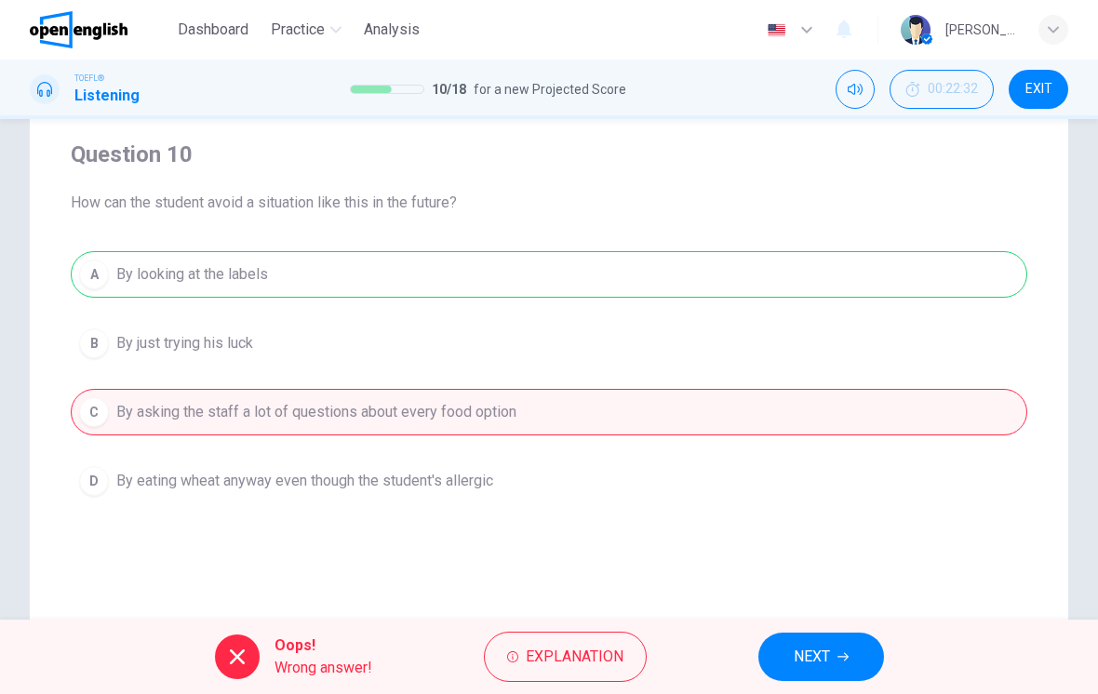
click at [808, 655] on span "NEXT" at bounding box center [811, 657] width 36 height 26
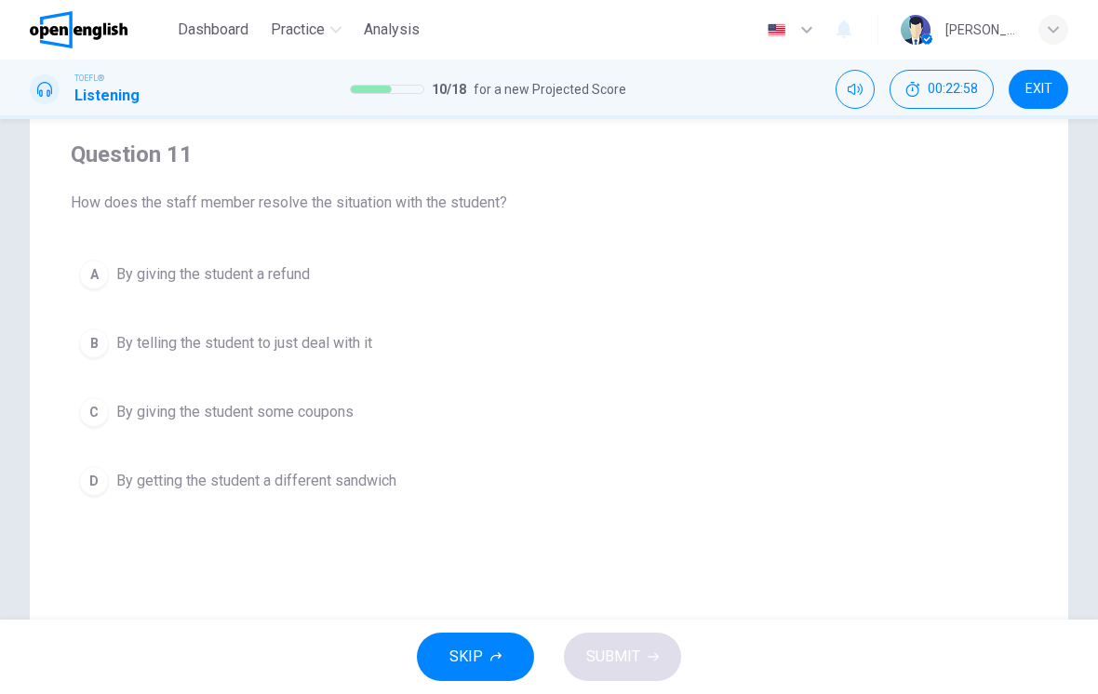
click at [708, 499] on button "D By getting the student a different sandwich" at bounding box center [549, 481] width 956 height 47
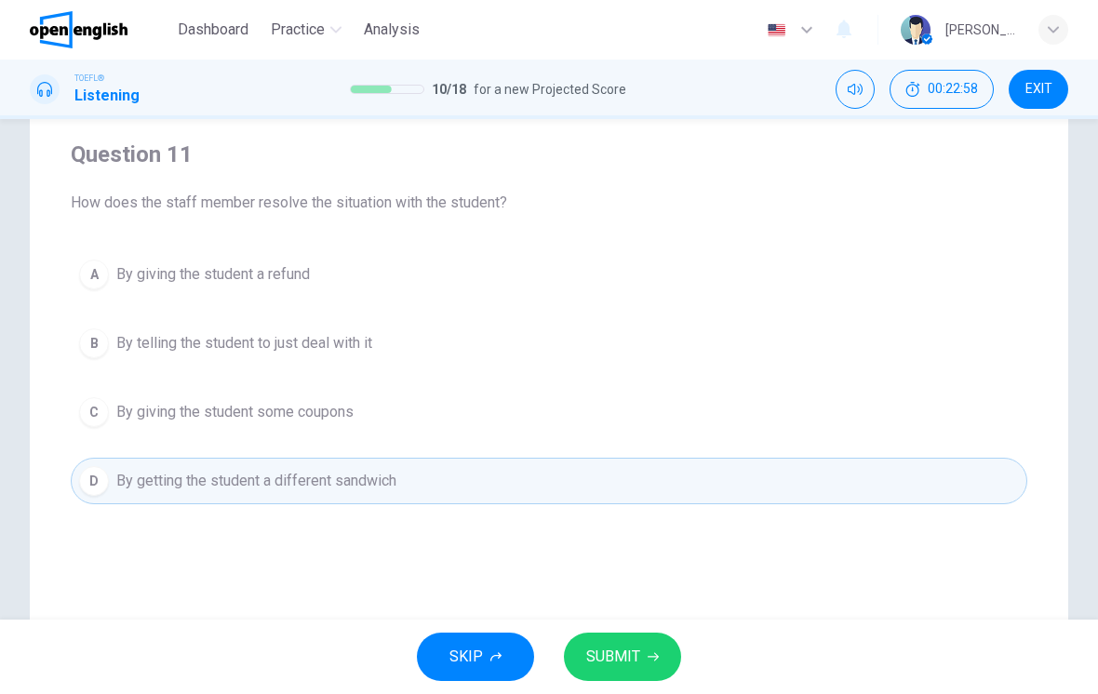
click at [627, 659] on span "SUBMIT" at bounding box center [613, 657] width 54 height 26
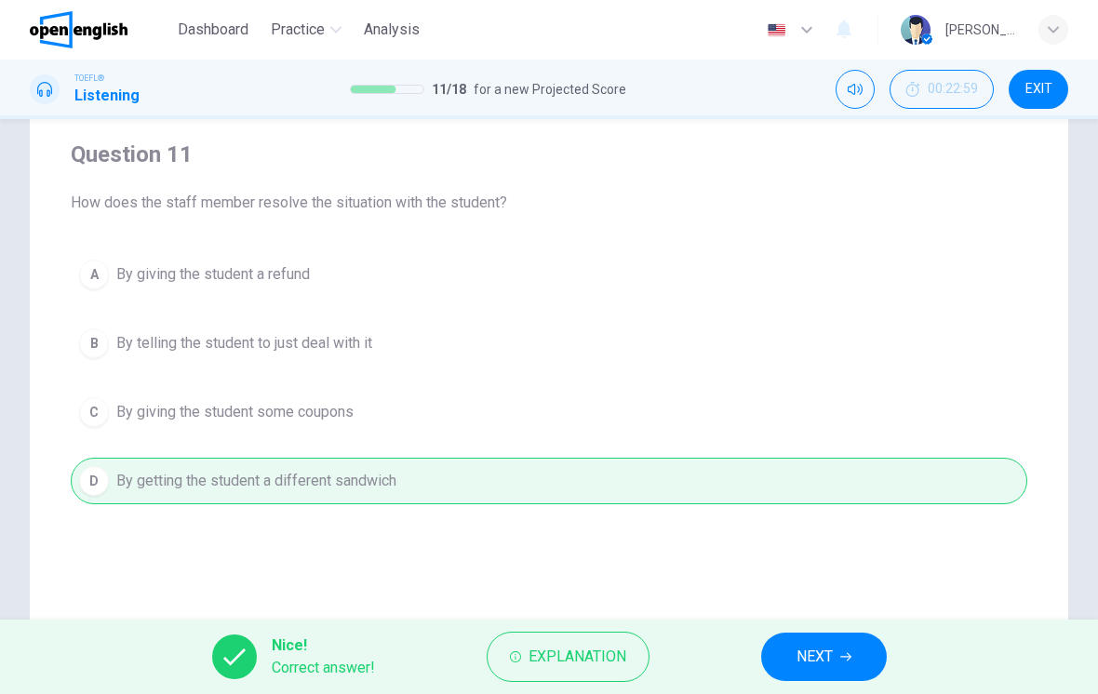
click at [838, 656] on button "NEXT" at bounding box center [824, 656] width 126 height 48
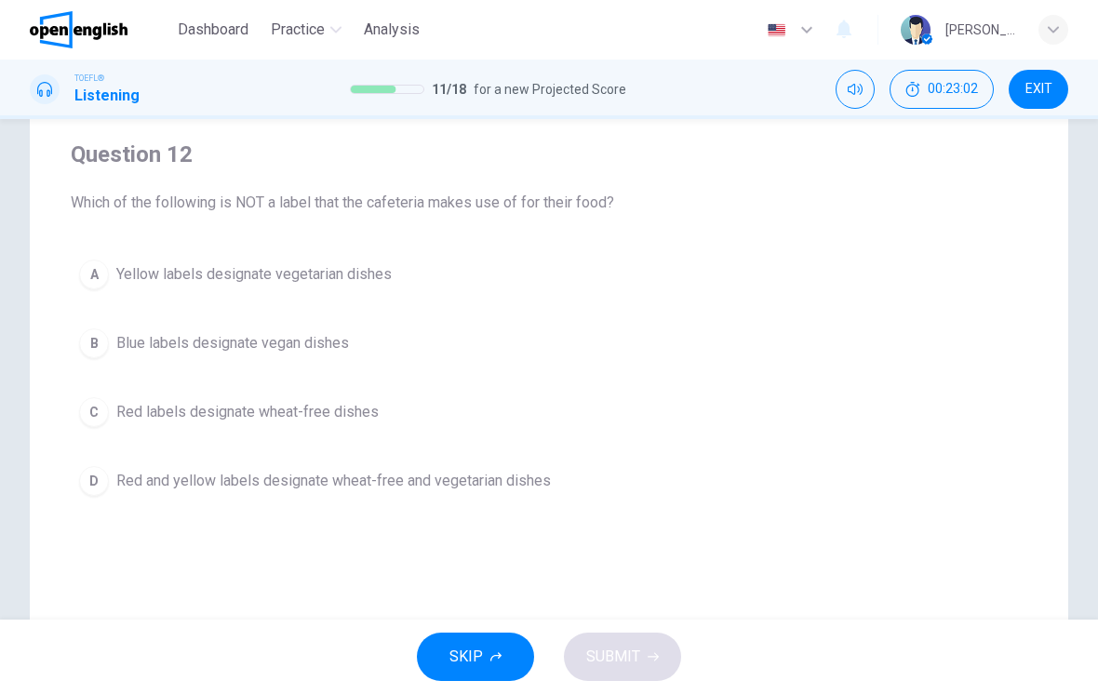
click at [637, 645] on div "SKIP SUBMIT" at bounding box center [549, 656] width 1098 height 74
click at [637, 644] on div "SKIP SUBMIT" at bounding box center [549, 656] width 1098 height 74
click at [638, 642] on div "SKIP SUBMIT" at bounding box center [549, 656] width 1098 height 74
click at [635, 643] on div "SKIP SUBMIT" at bounding box center [549, 656] width 1098 height 74
click at [642, 641] on div "SKIP SUBMIT" at bounding box center [549, 656] width 1098 height 74
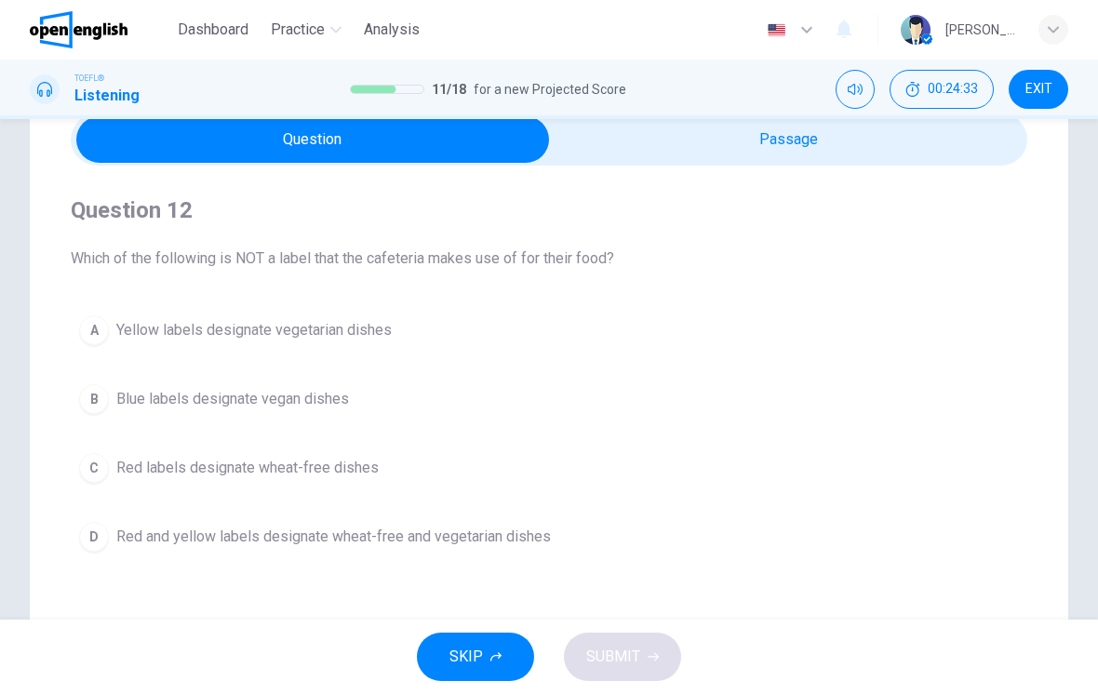
scroll to position [88, 0]
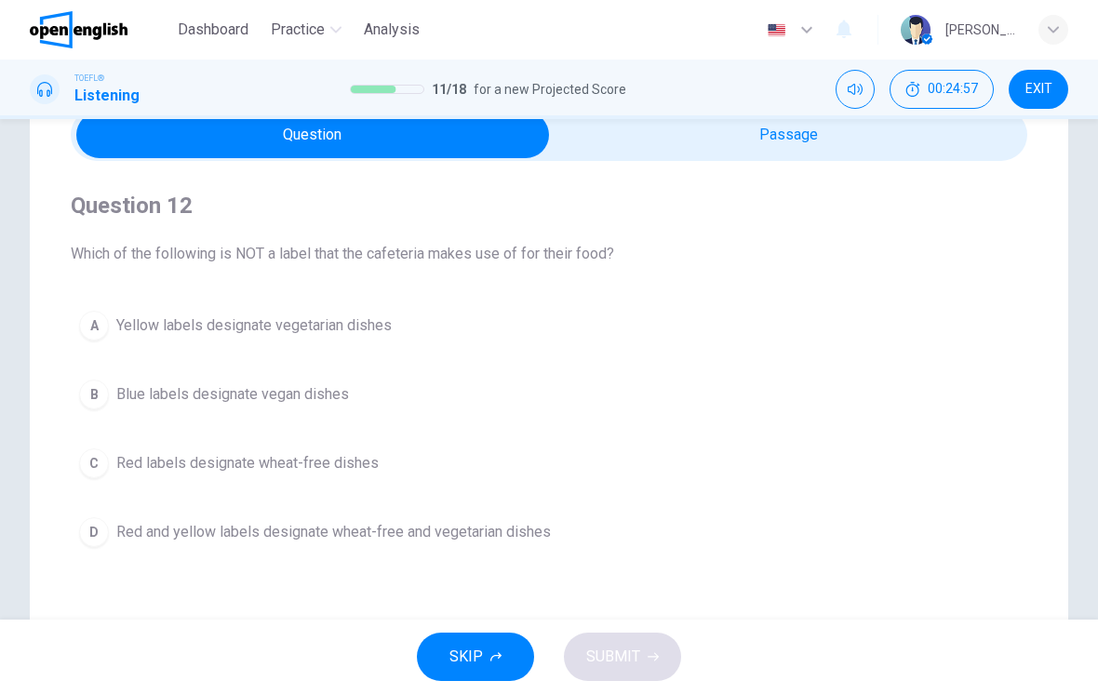
click at [618, 551] on button "D Red and yellow labels designate wheat-free and vegetarian dishes" at bounding box center [549, 532] width 956 height 47
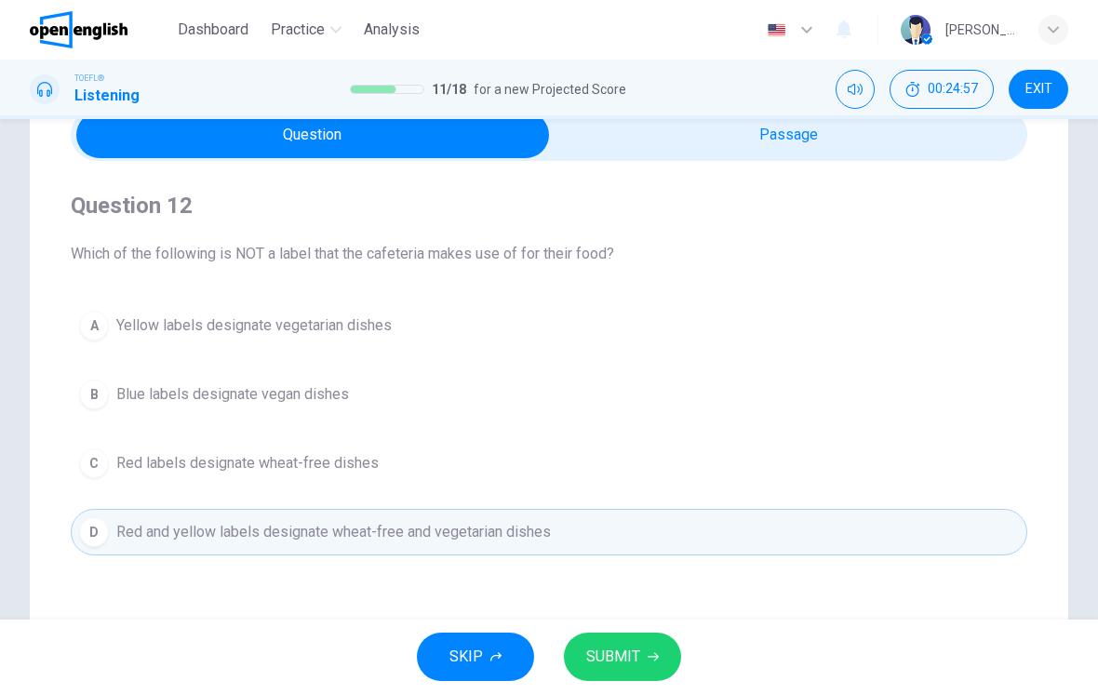
click at [642, 668] on button "SUBMIT" at bounding box center [622, 656] width 117 height 48
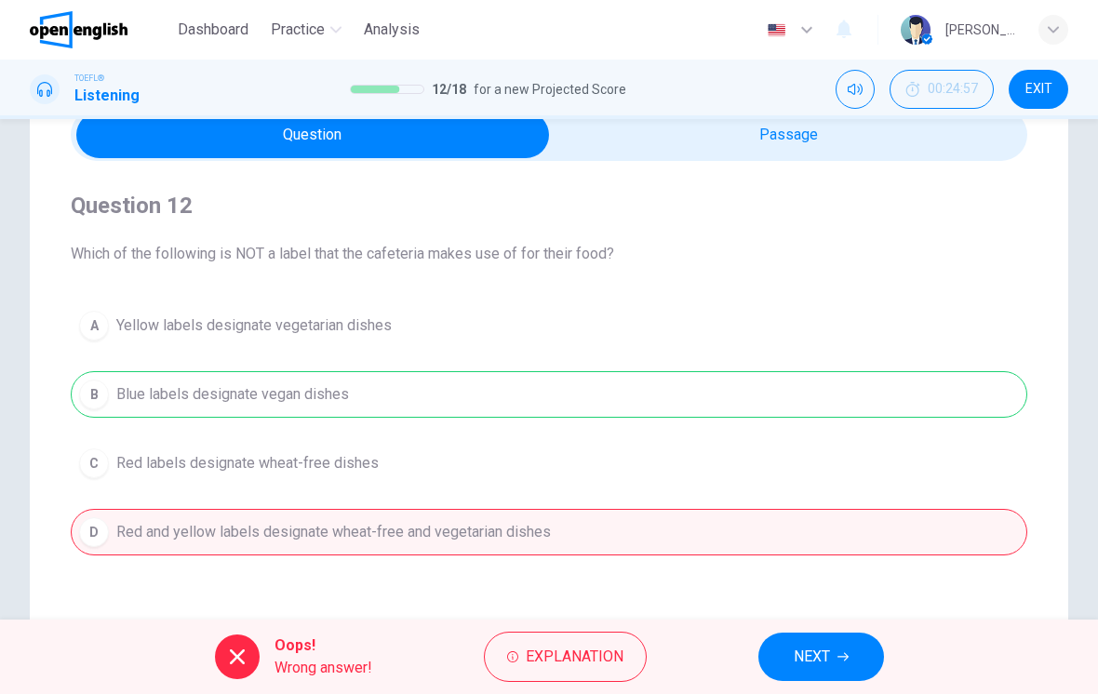
click at [836, 644] on button "NEXT" at bounding box center [821, 656] width 126 height 48
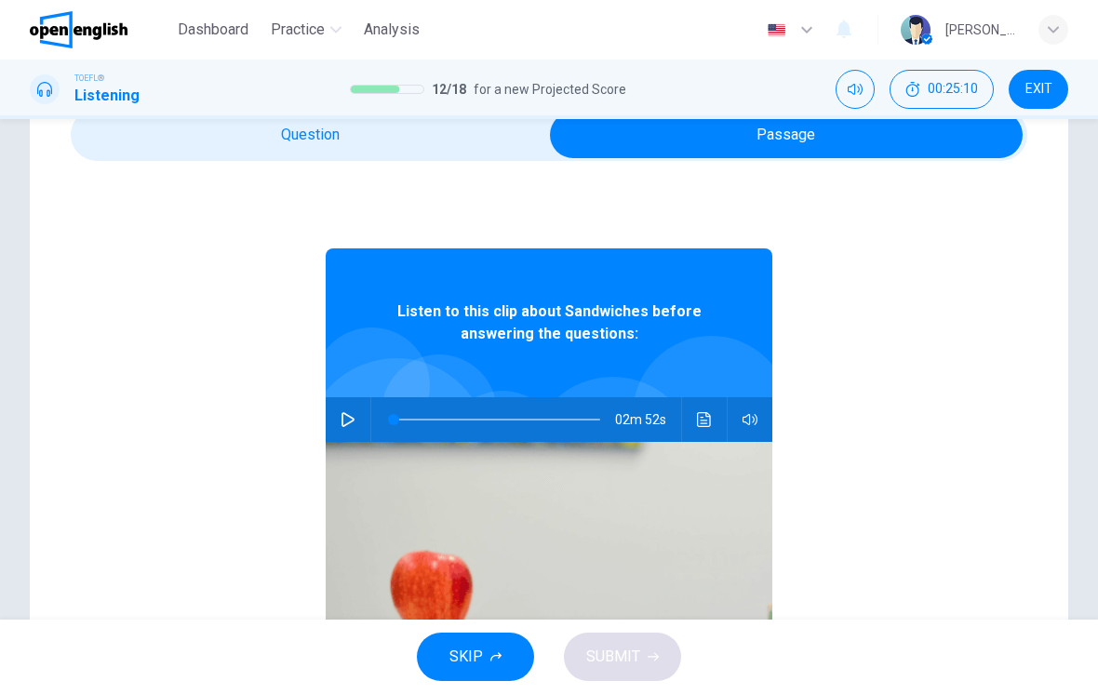
click at [361, 411] on button "button" at bounding box center [348, 419] width 30 height 45
click at [354, 411] on button "button" at bounding box center [348, 419] width 30 height 45
type input "**"
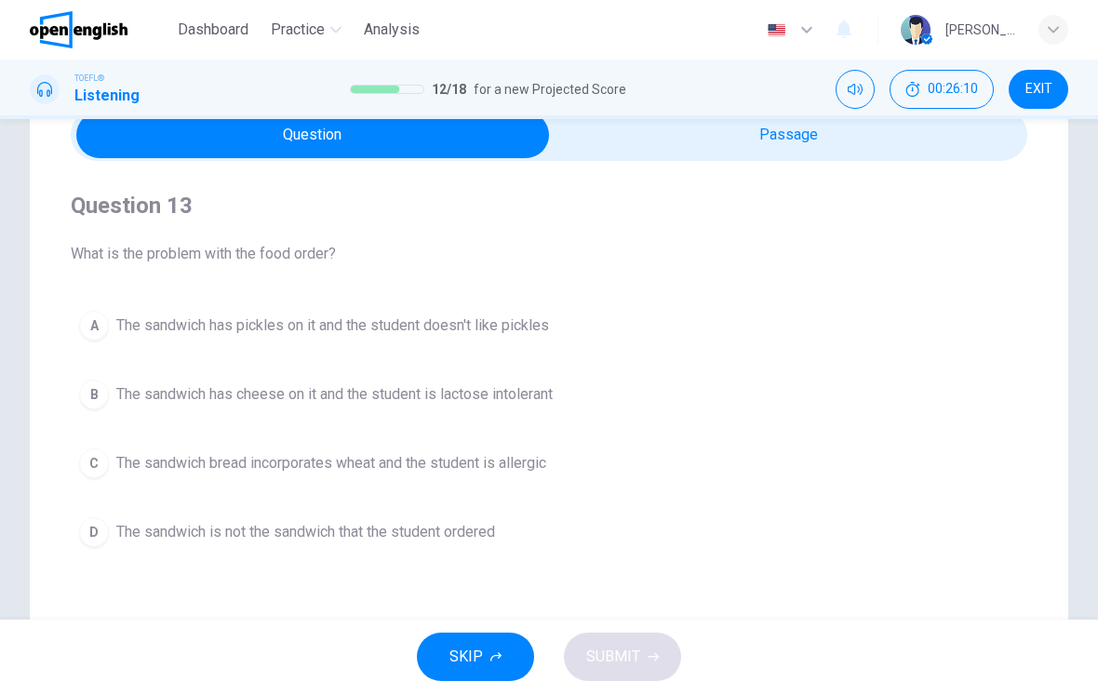
click at [488, 468] on span "The sandwich bread incorporates wheat and the student is allergic" at bounding box center [331, 463] width 430 height 22
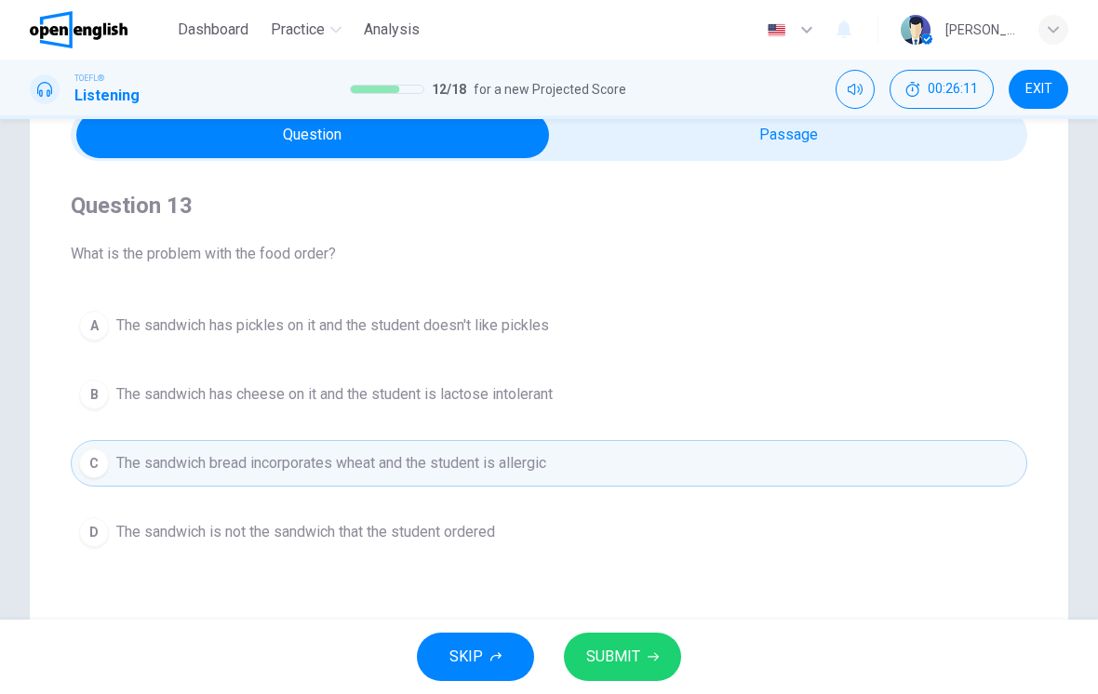
click at [621, 654] on span "SUBMIT" at bounding box center [613, 657] width 54 height 26
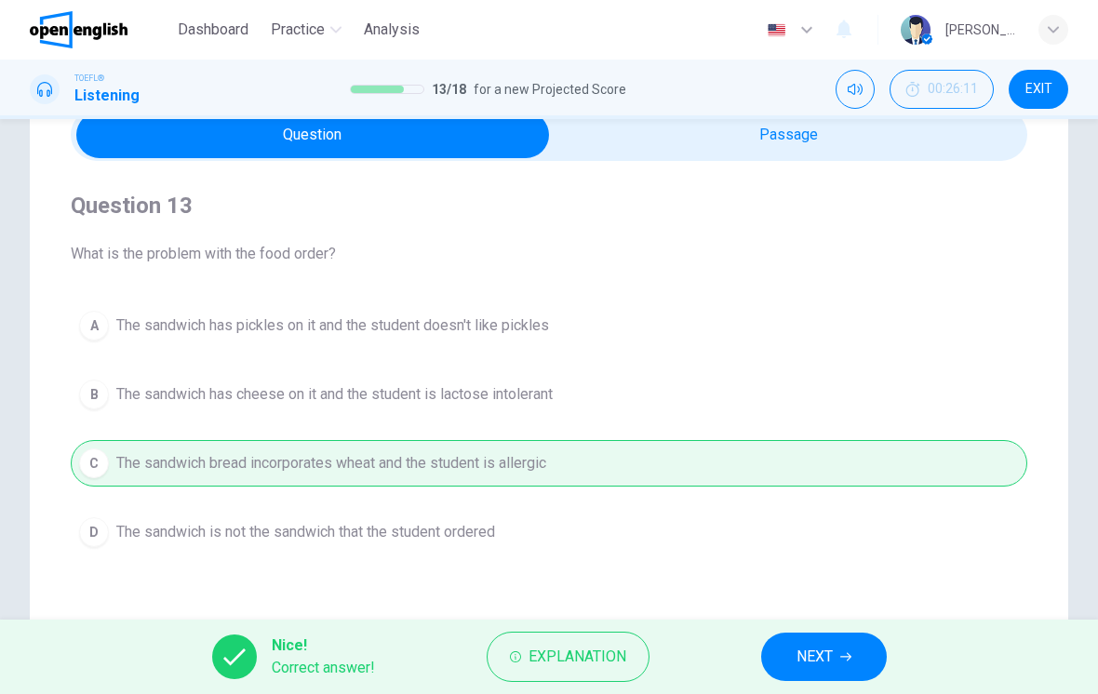
click at [832, 651] on span "NEXT" at bounding box center [814, 657] width 36 height 26
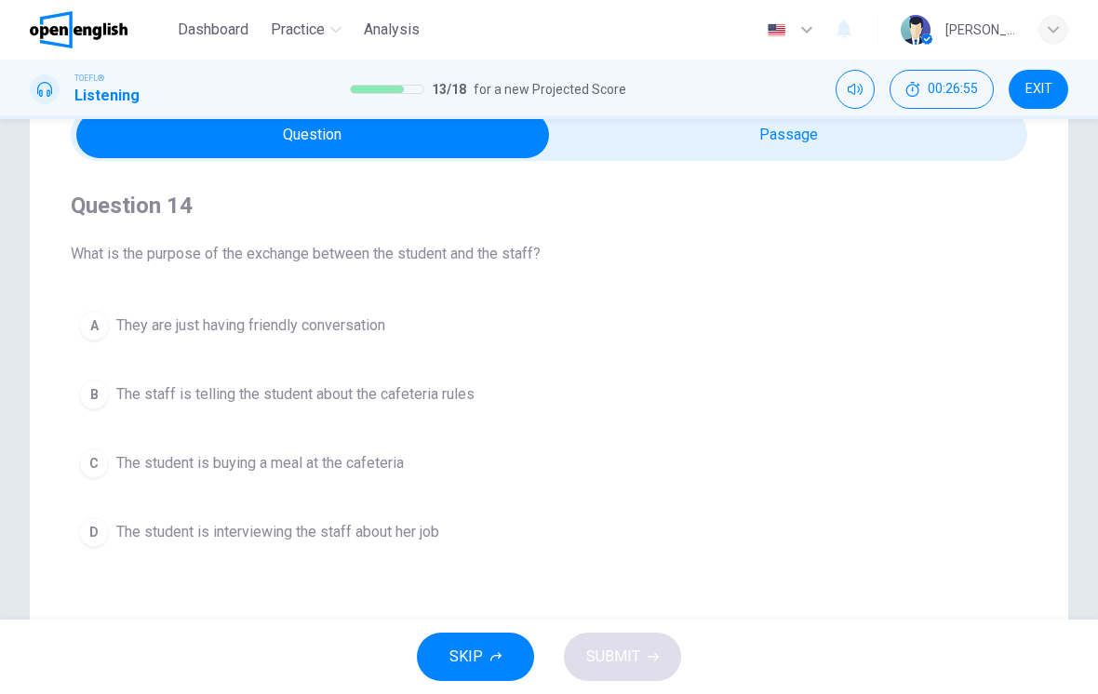
click at [912, 413] on button "B The staff is telling the student about the cafeteria rules" at bounding box center [549, 394] width 956 height 47
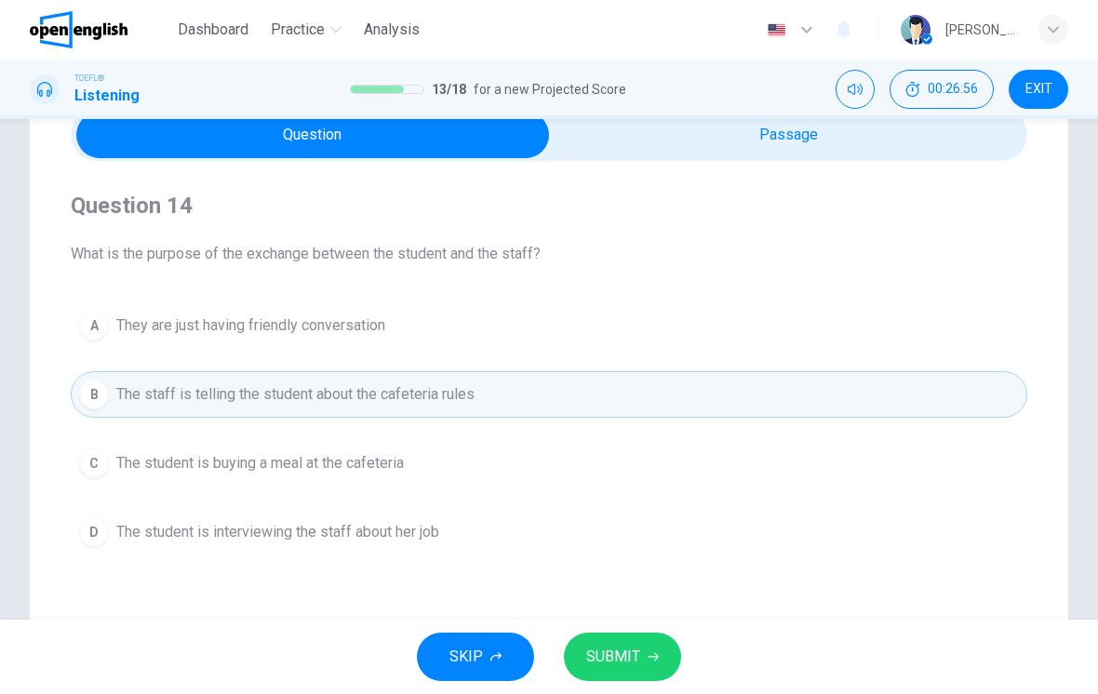
click at [647, 656] on icon "button" at bounding box center [652, 656] width 11 height 11
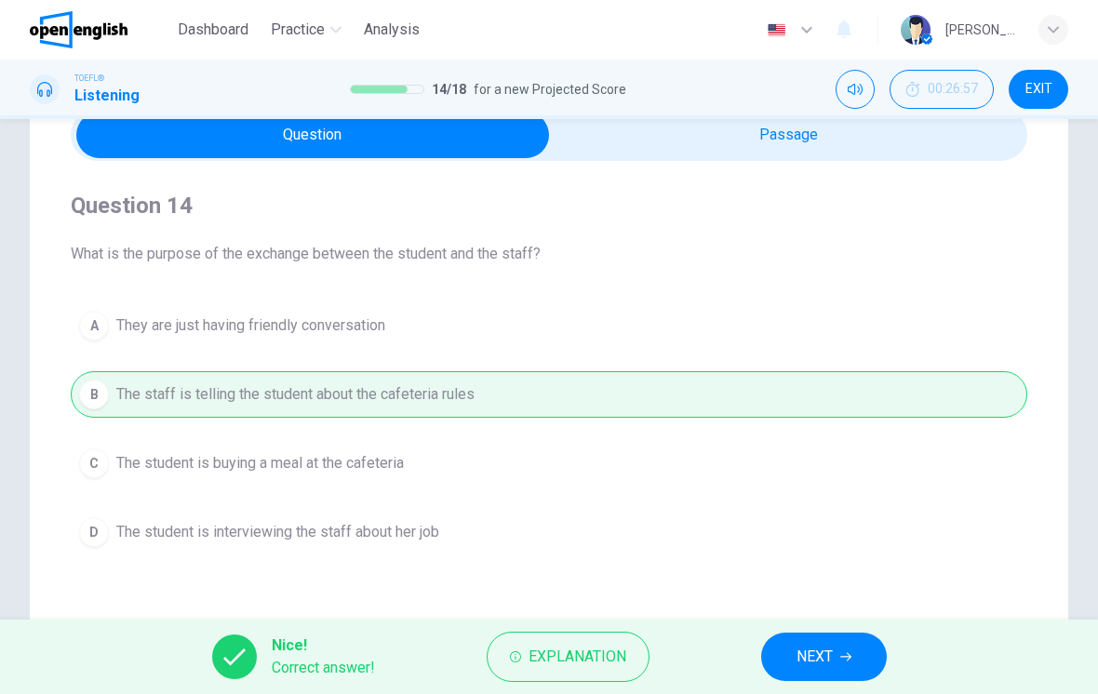
click at [832, 632] on button "NEXT" at bounding box center [824, 656] width 126 height 48
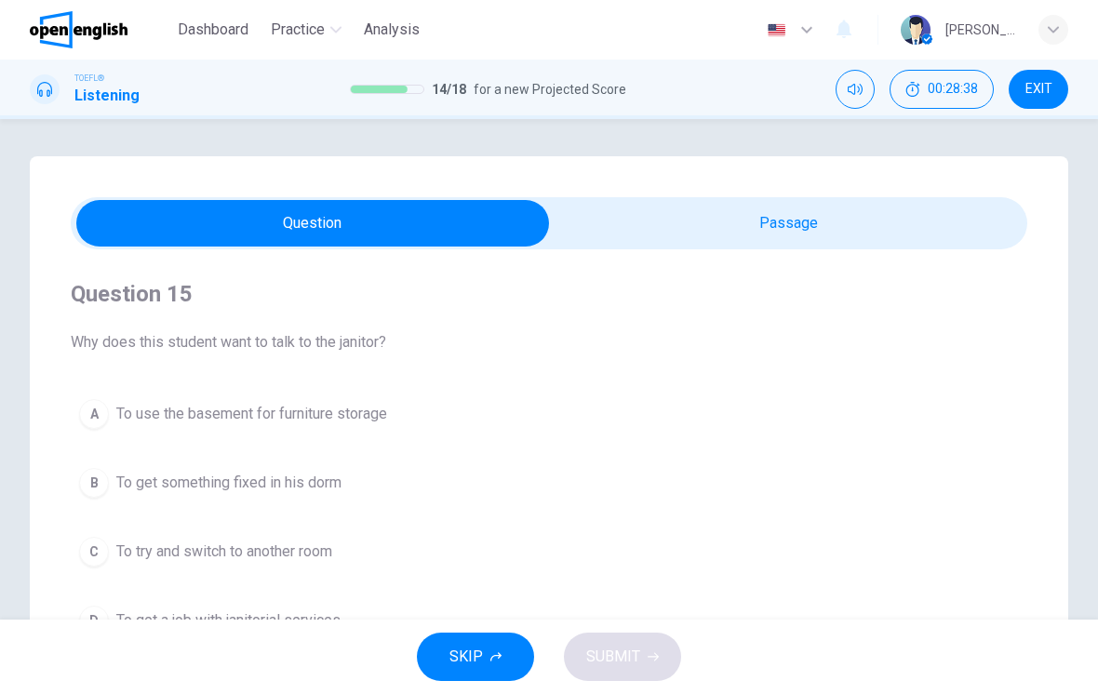
scroll to position [0, 0]
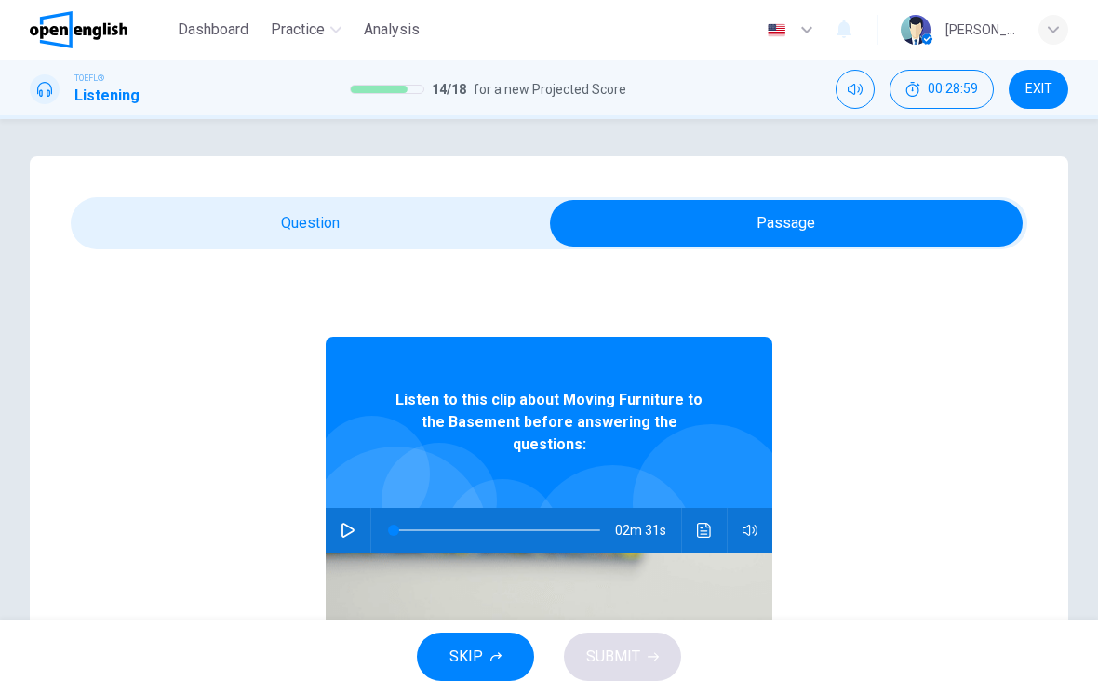
click at [354, 523] on icon "button" at bounding box center [347, 530] width 15 height 15
type input "*"
click at [306, 185] on div "Question 15 Why does this student want to talk to the janitor? A To use the bas…" at bounding box center [549, 530] width 1038 height 748
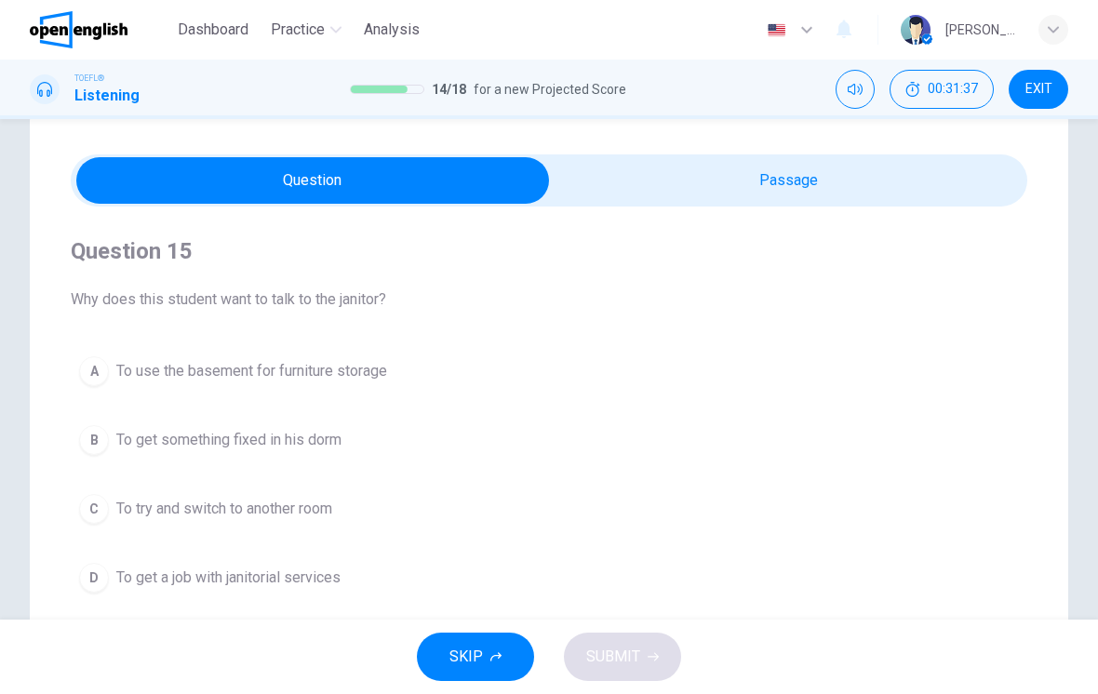
scroll to position [99, 0]
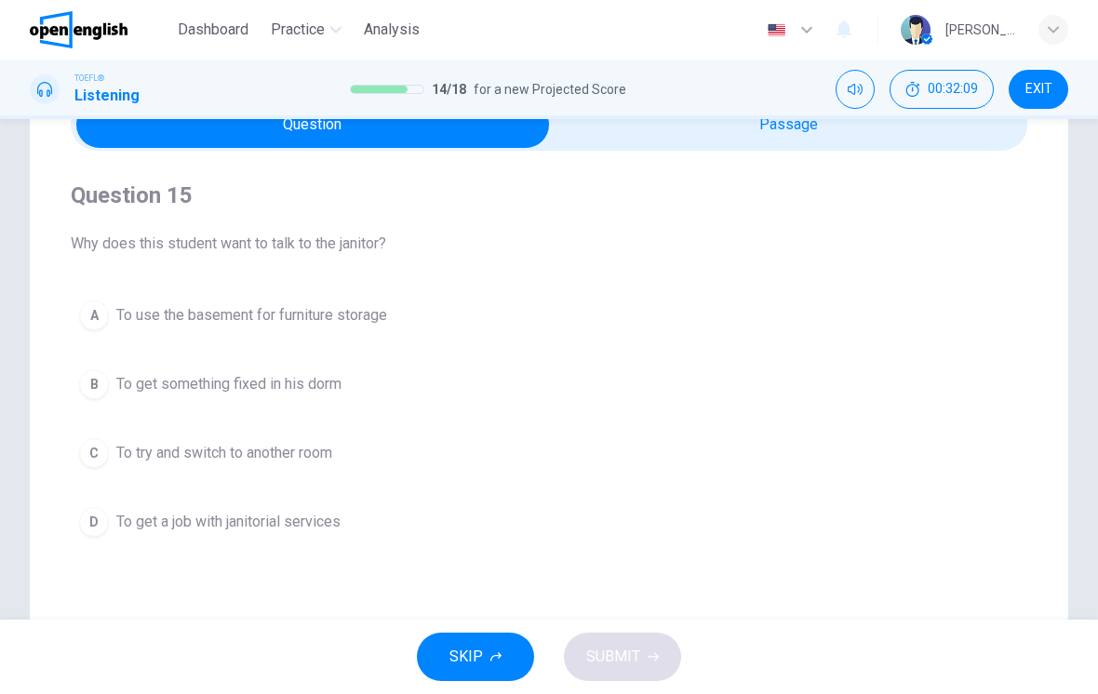
click at [484, 321] on button "A To use the basement for furniture storage" at bounding box center [549, 315] width 956 height 47
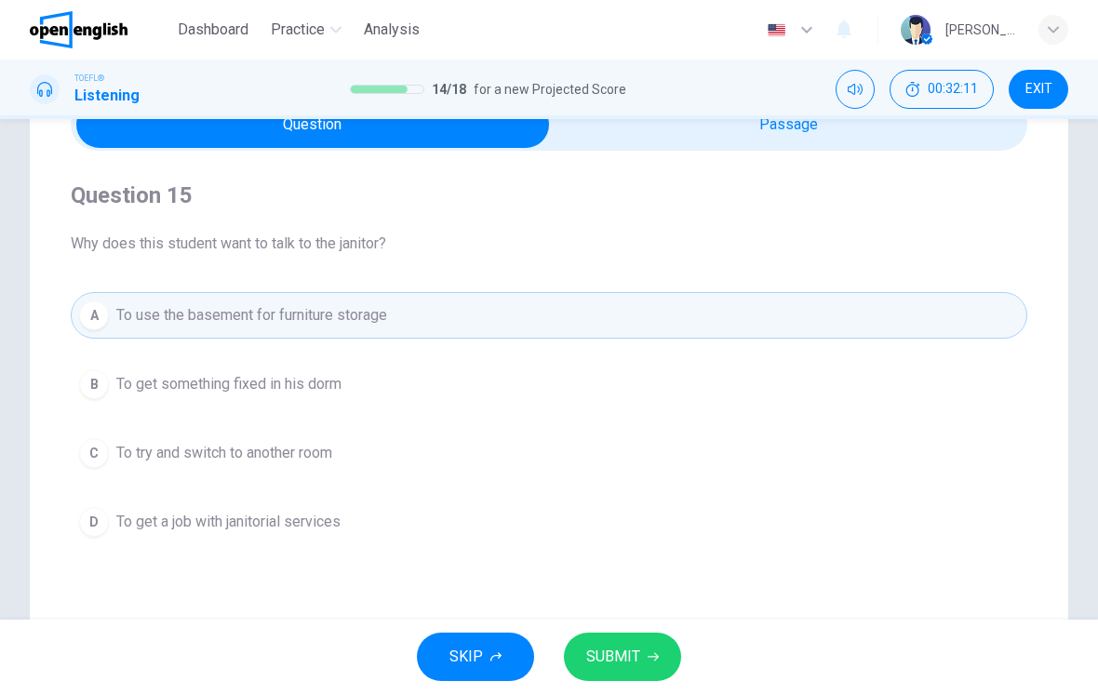
click at [624, 651] on span "SUBMIT" at bounding box center [613, 657] width 54 height 26
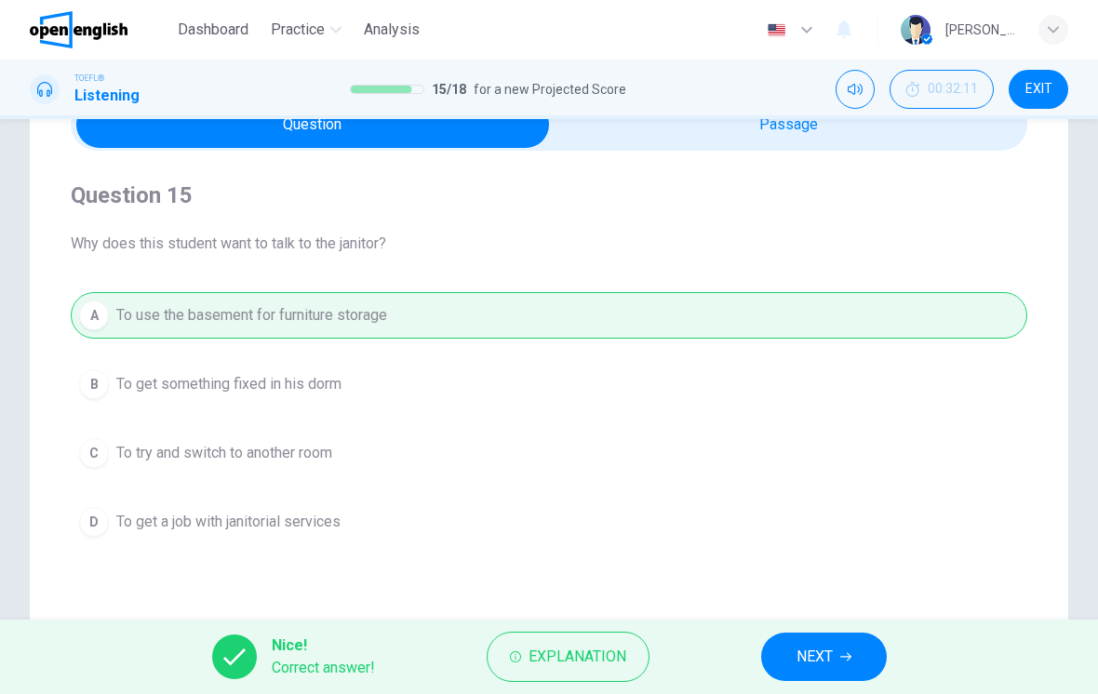
click at [819, 640] on button "NEXT" at bounding box center [824, 656] width 126 height 48
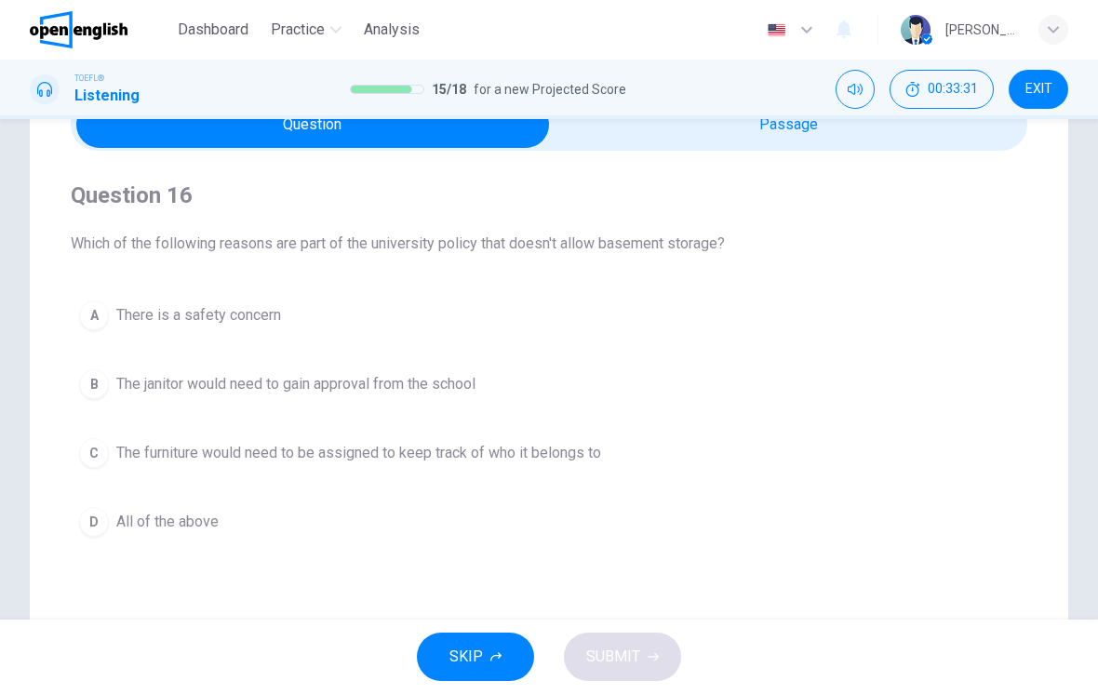
click at [828, 527] on button "D All of the above" at bounding box center [549, 522] width 956 height 47
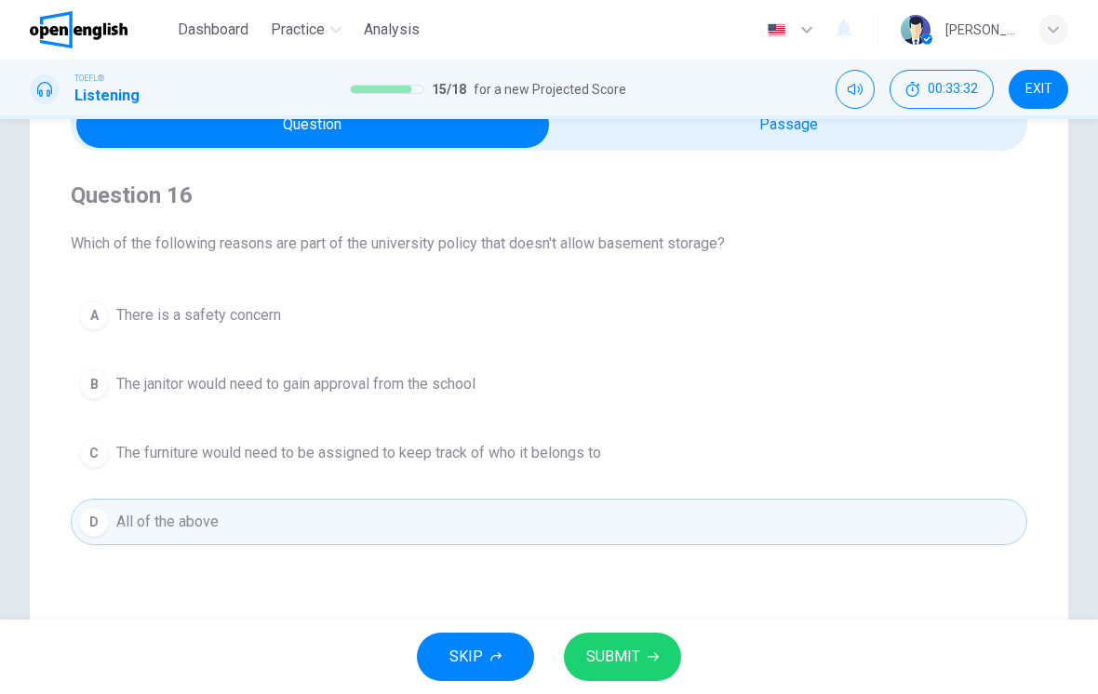
click at [661, 659] on button "SUBMIT" at bounding box center [622, 656] width 117 height 48
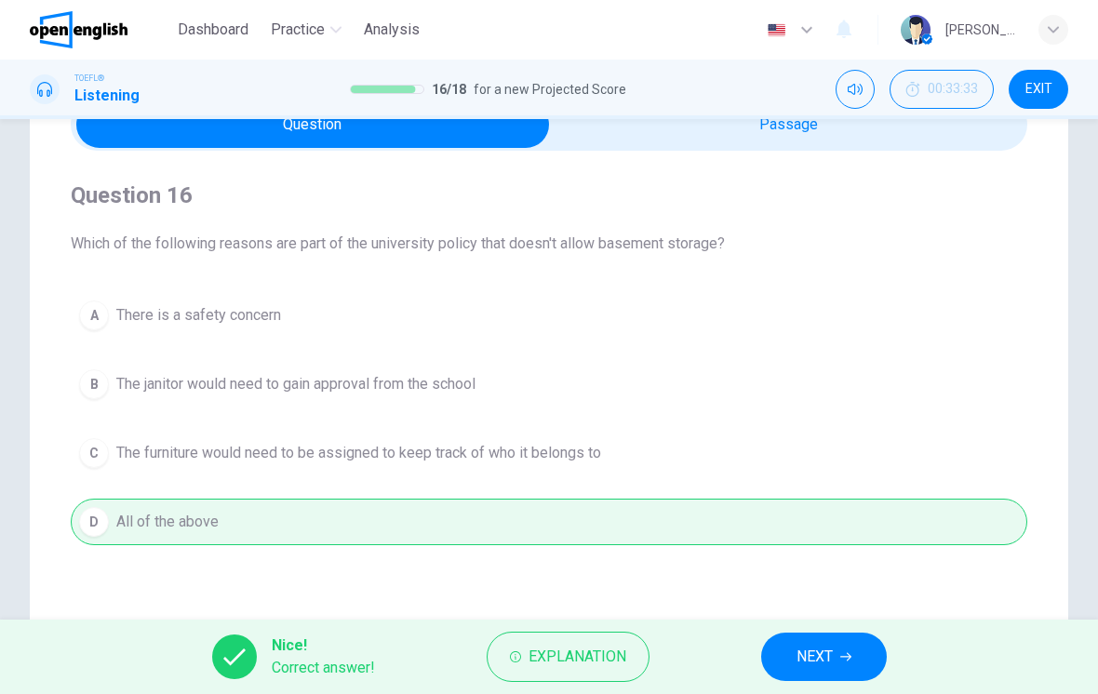
click at [825, 645] on span "NEXT" at bounding box center [814, 657] width 36 height 26
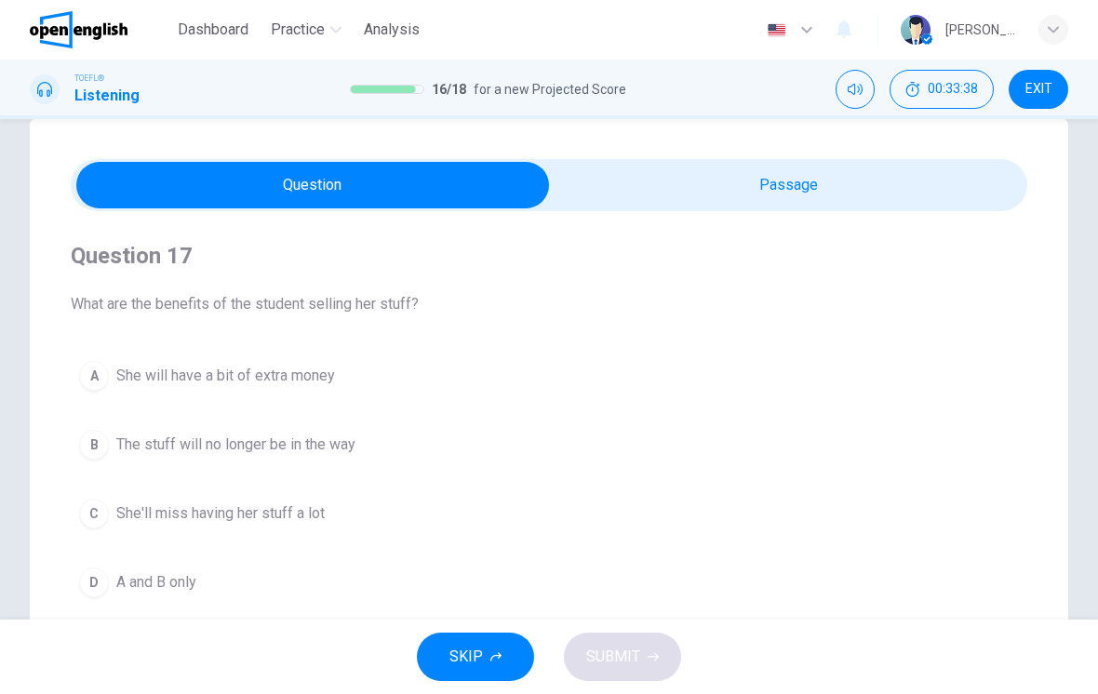
scroll to position [110, 0]
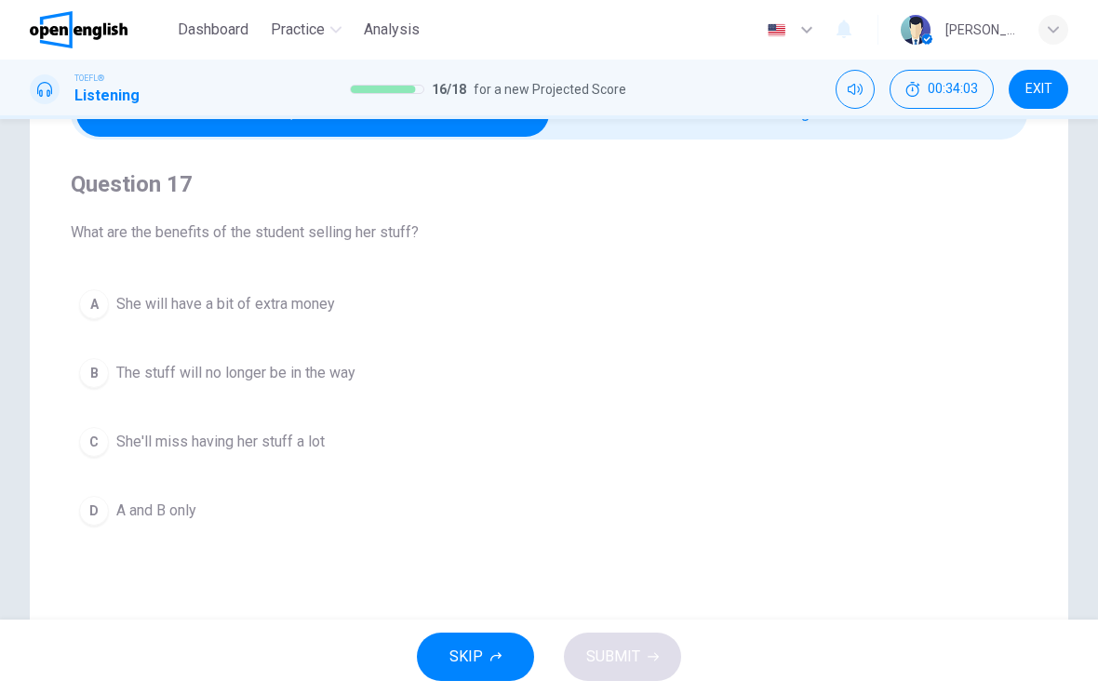
click at [864, 526] on button "D A and B only" at bounding box center [549, 510] width 956 height 47
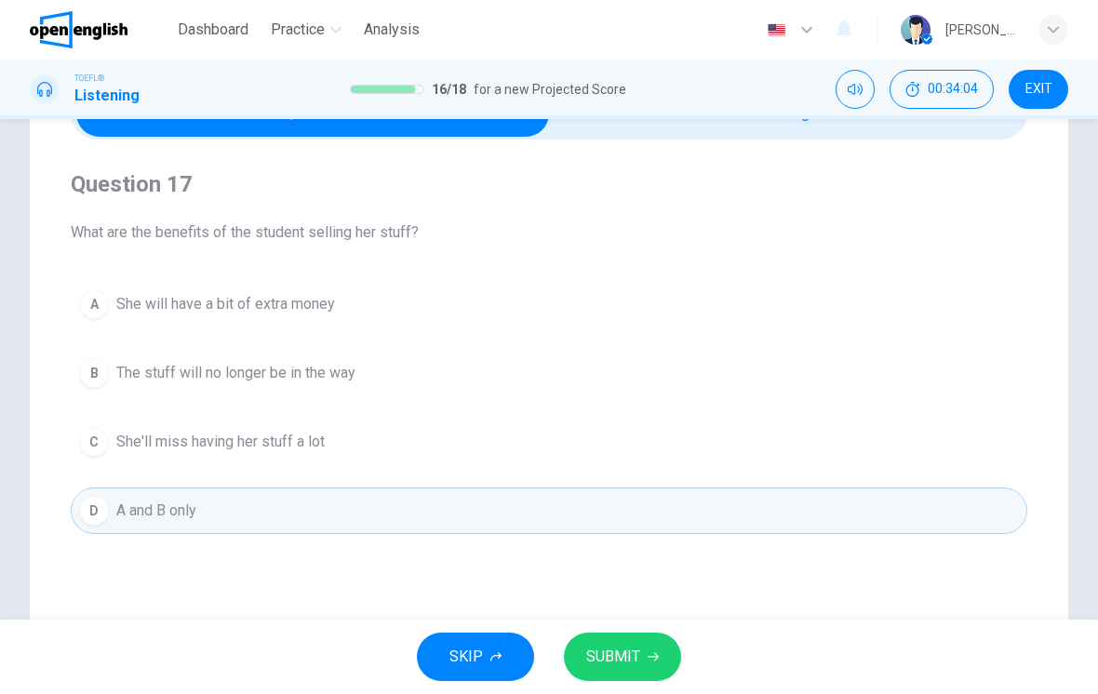
click at [632, 650] on span "SUBMIT" at bounding box center [613, 657] width 54 height 26
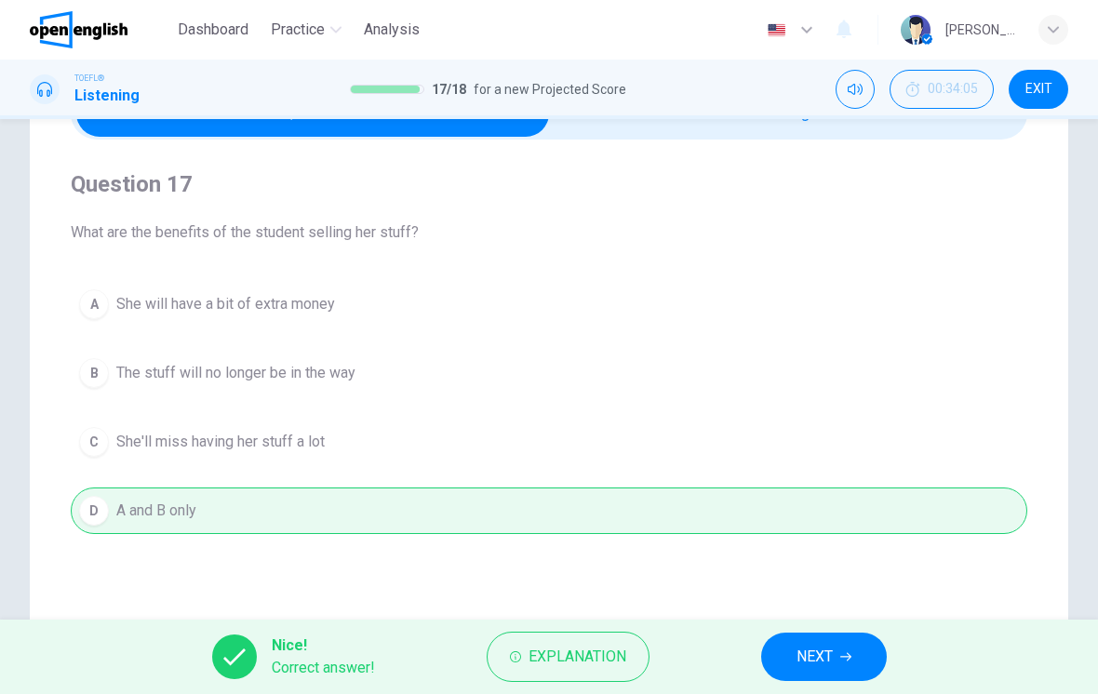
click at [818, 658] on span "NEXT" at bounding box center [814, 657] width 36 height 26
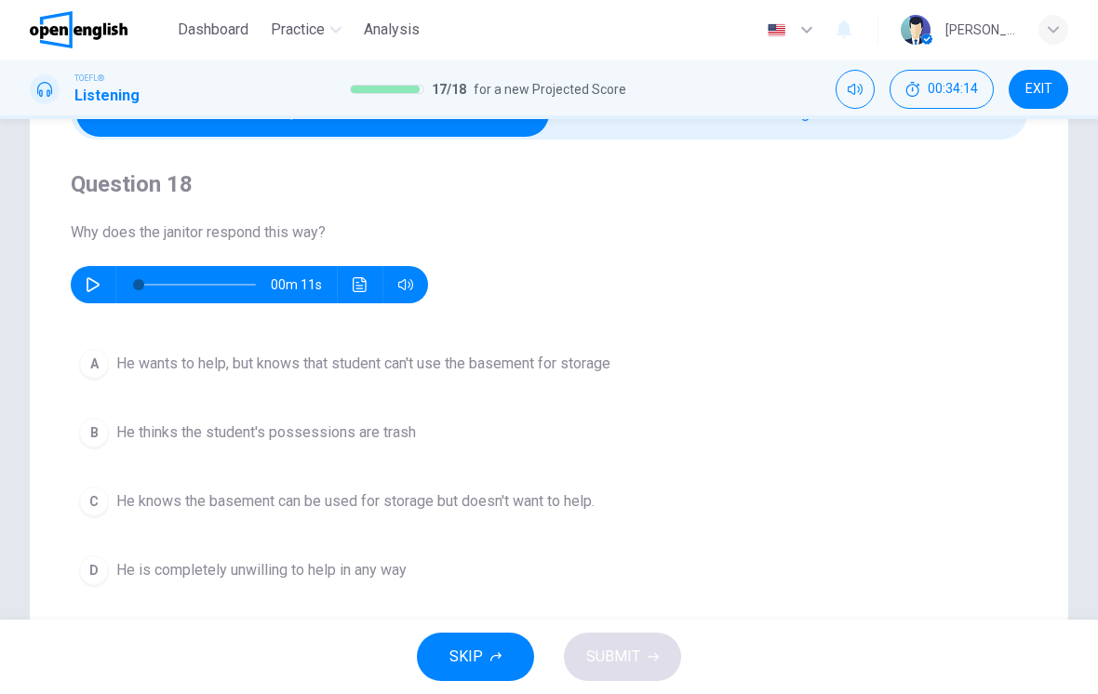
click at [99, 288] on icon "button" at bounding box center [93, 284] width 15 height 15
type input "*"
click at [846, 358] on button "A He wants to help, but knows that student can't use the basement for storage" at bounding box center [549, 363] width 956 height 47
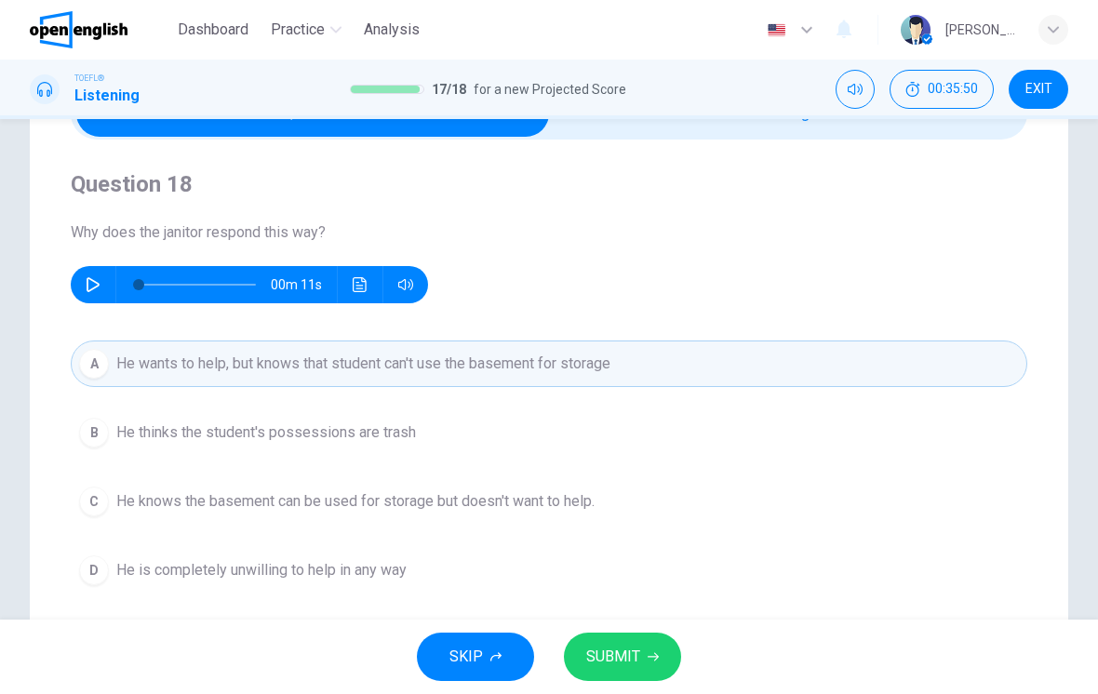
click at [645, 661] on button "SUBMIT" at bounding box center [622, 656] width 117 height 48
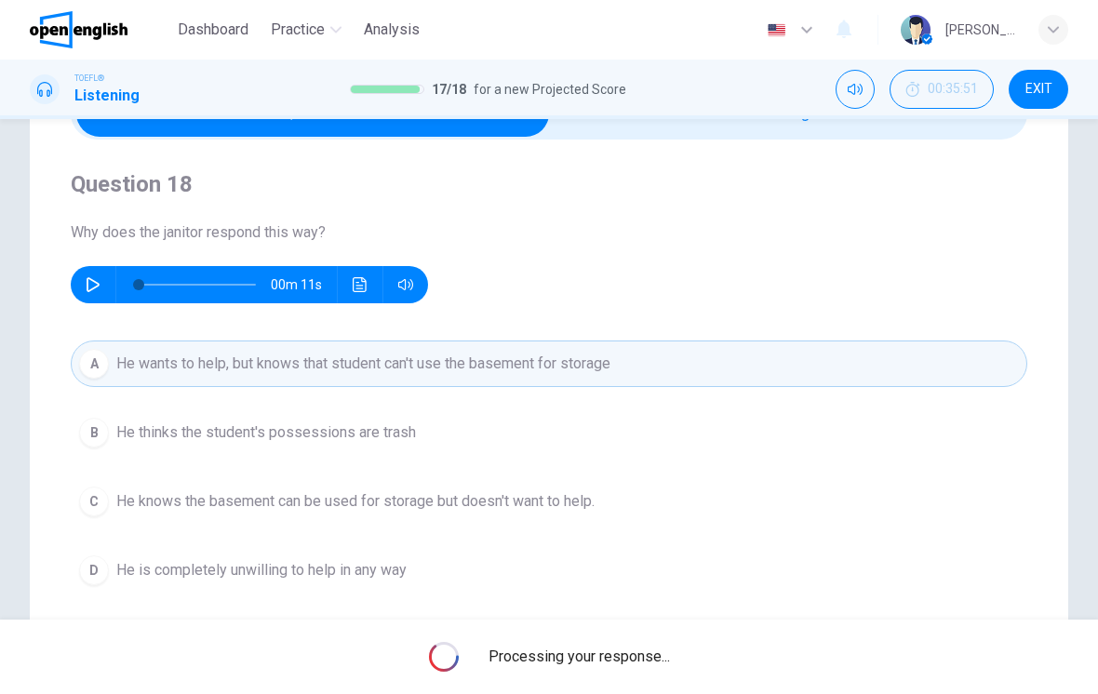
click at [637, 443] on button "B He thinks the student's possessions are trash" at bounding box center [549, 432] width 956 height 47
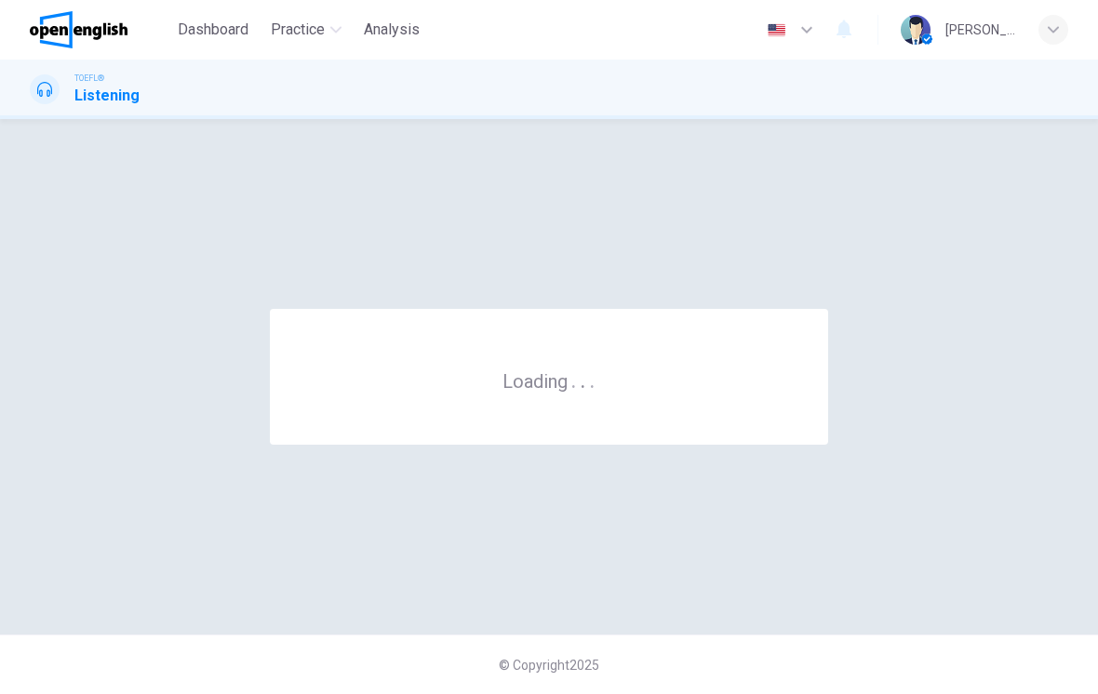
scroll to position [0, 0]
